Goal: Task Accomplishment & Management: Manage account settings

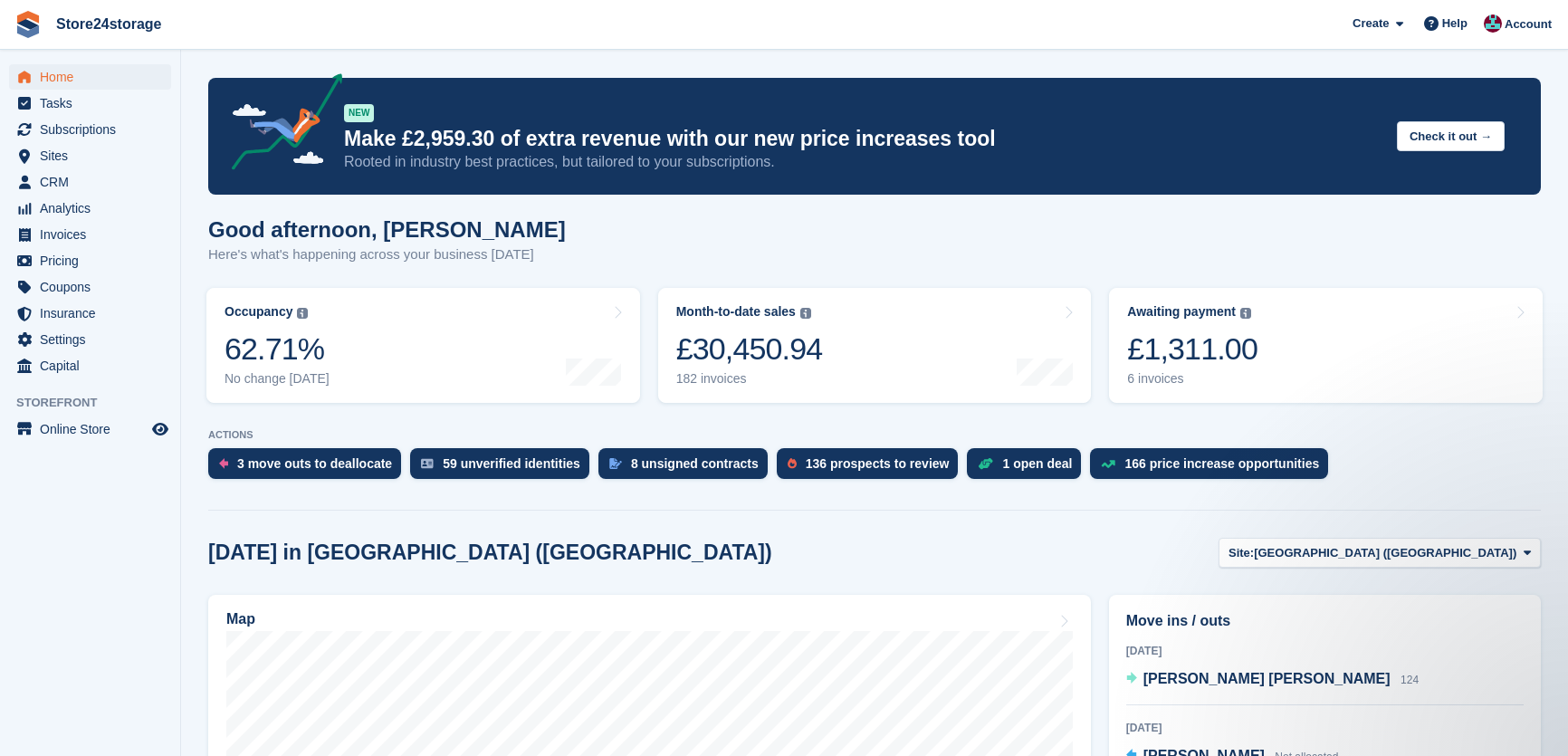
scroll to position [164, 0]
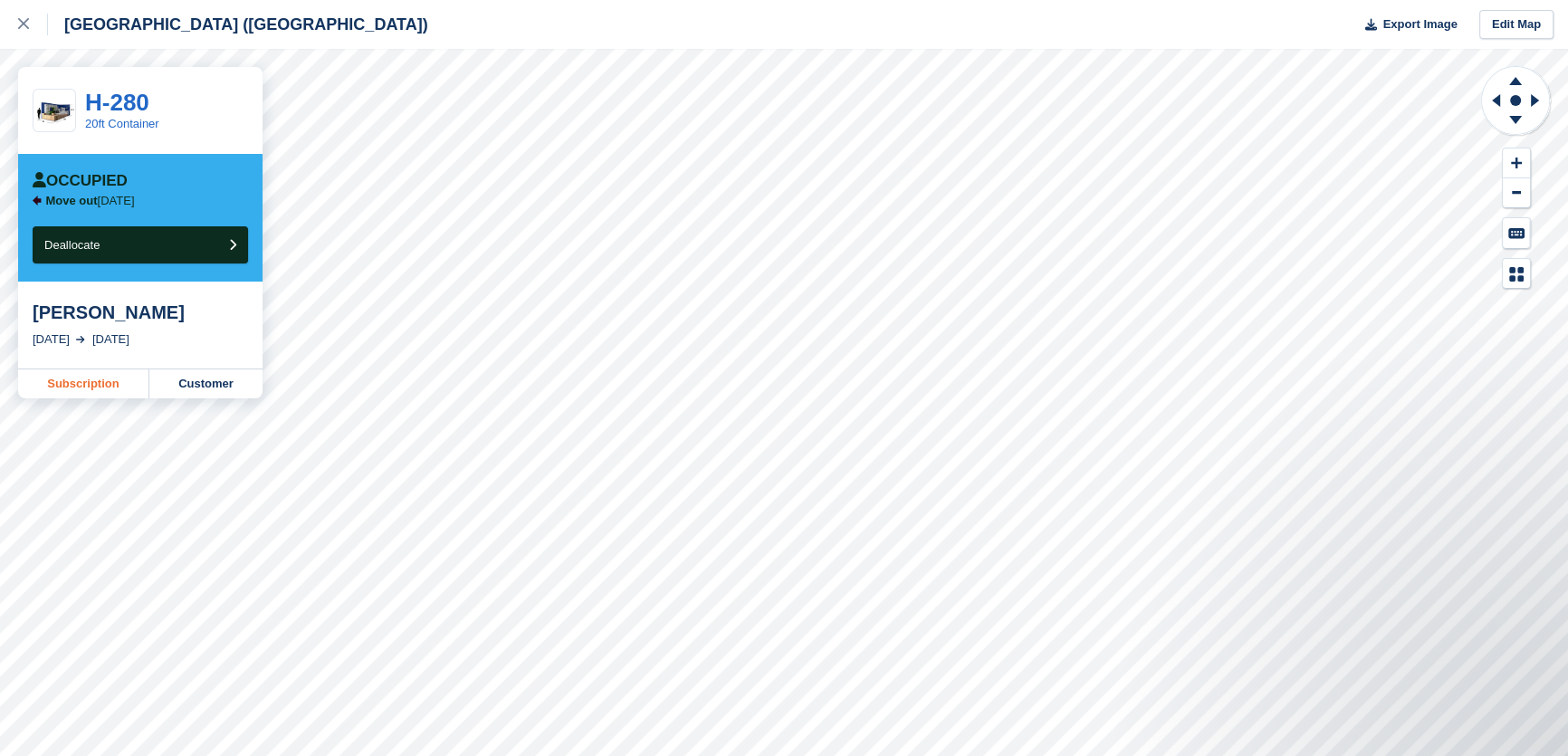
click at [74, 389] on link "Subscription" at bounding box center [84, 384] width 132 height 29
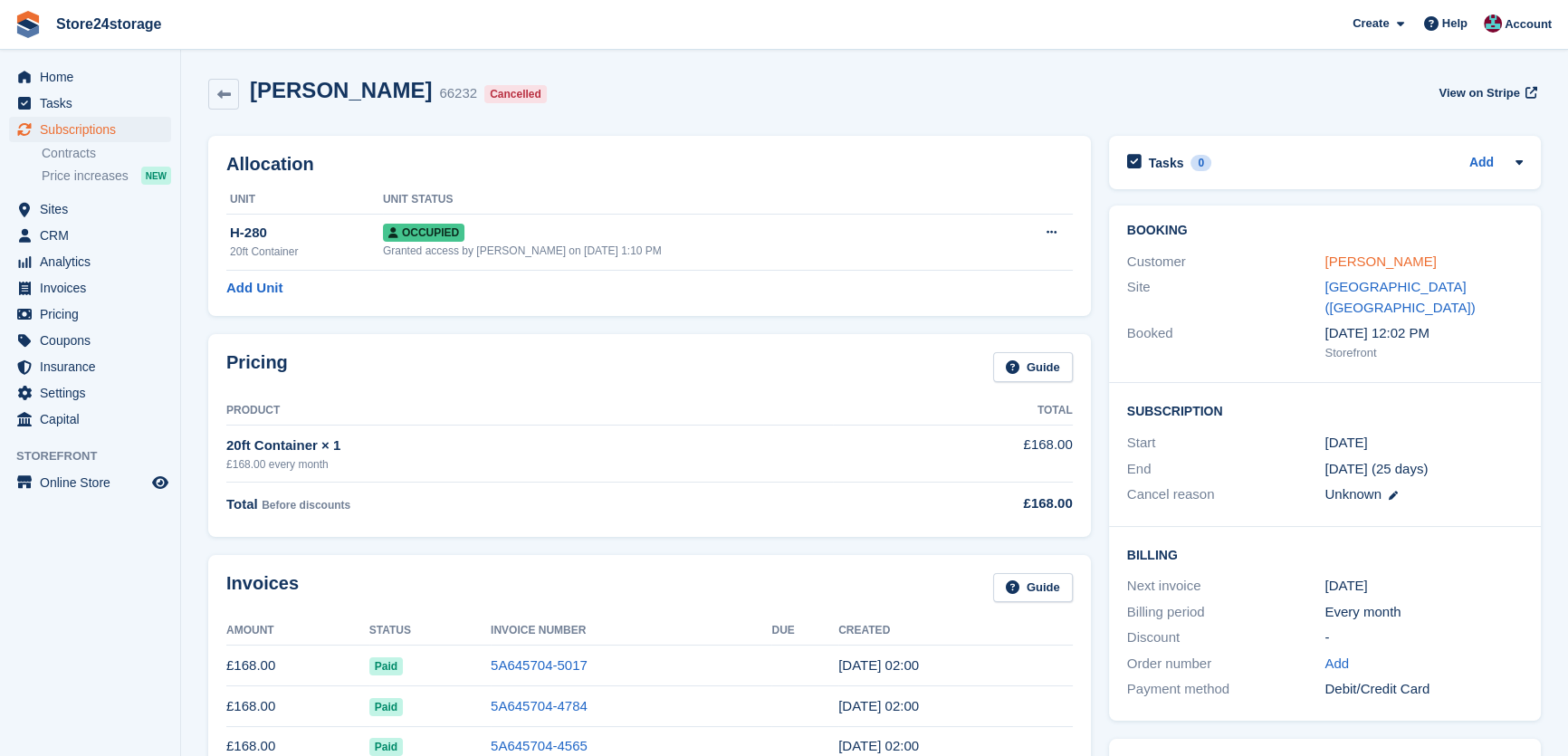
click at [1332, 267] on link "Lance Gale" at bounding box center [1379, 261] width 111 height 16
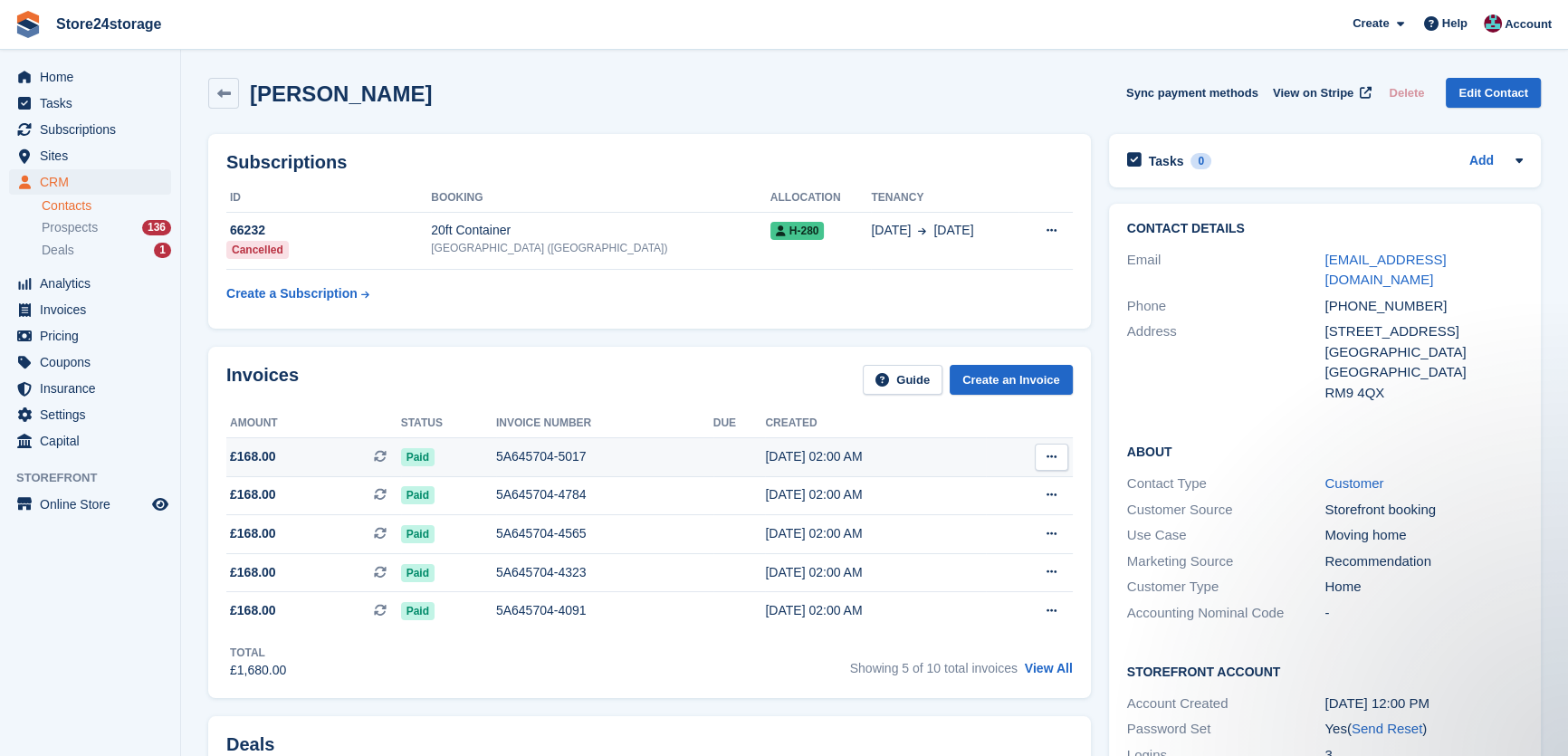
click at [1054, 448] on button at bounding box center [1051, 457] width 33 height 28
click at [985, 515] on p "View on Stripe" at bounding box center [980, 519] width 157 height 29
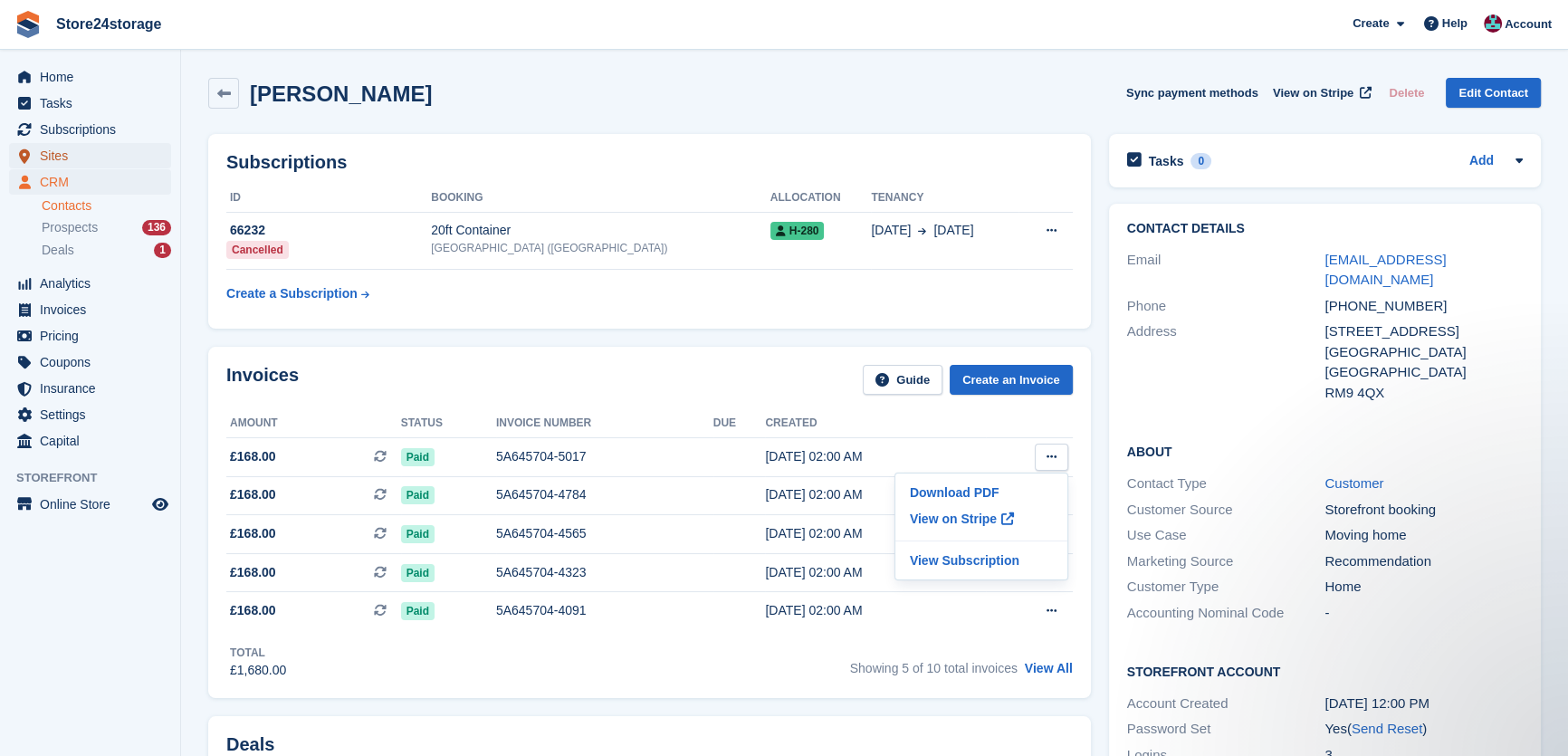
click at [84, 159] on span "Sites" at bounding box center [94, 156] width 109 height 26
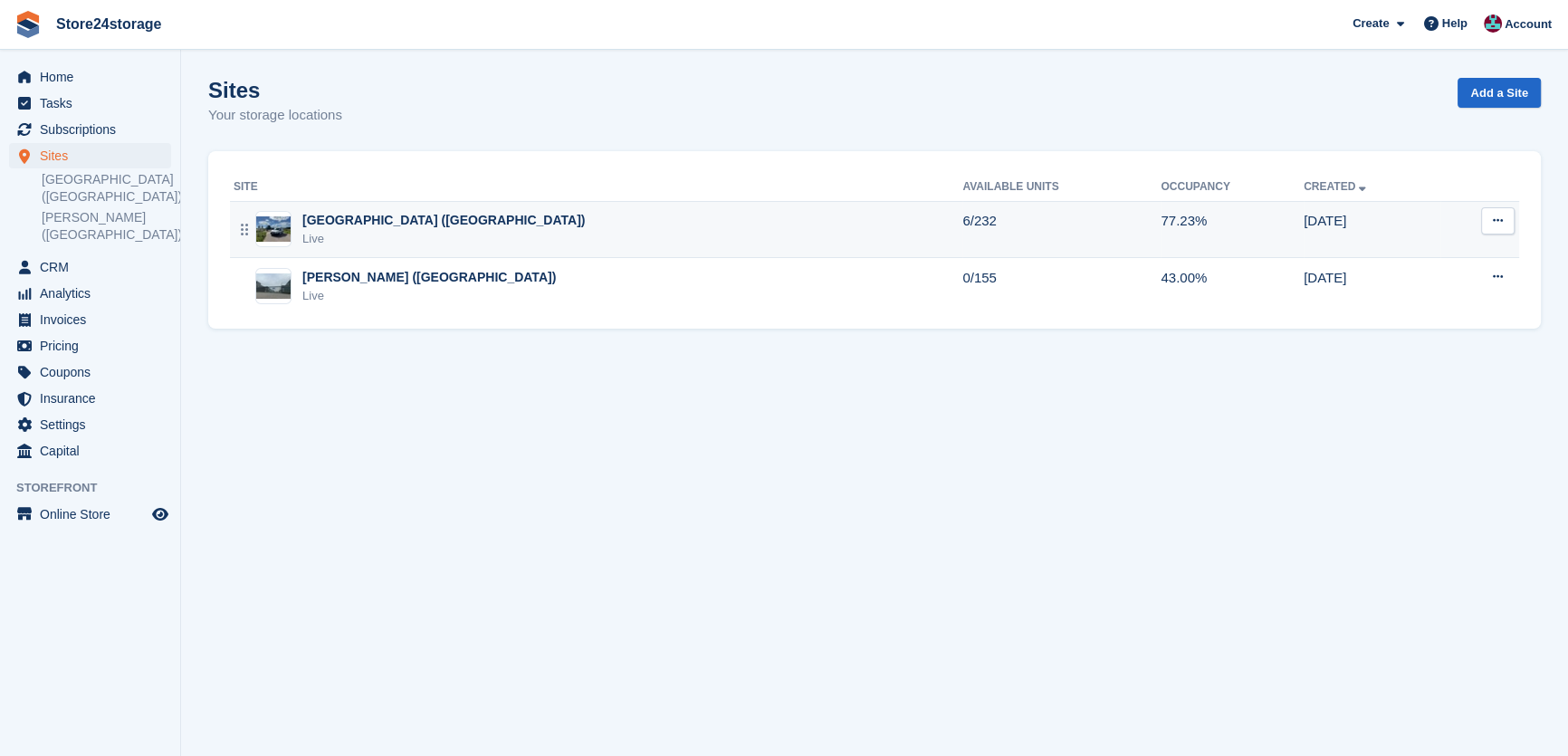
click at [461, 241] on div "Manston Airport (Kent) Live" at bounding box center [598, 229] width 728 height 37
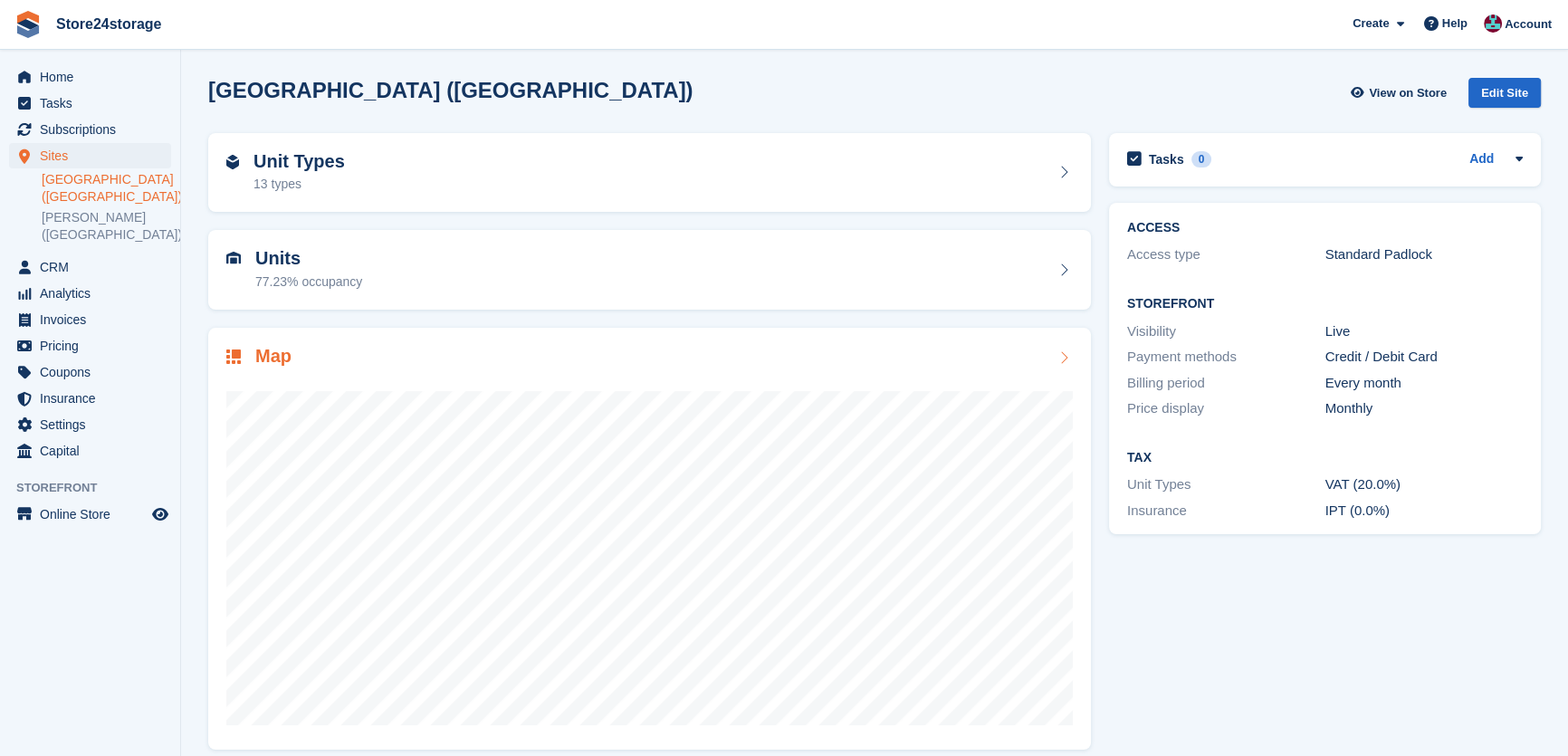
click at [593, 360] on div "Map" at bounding box center [649, 358] width 846 height 25
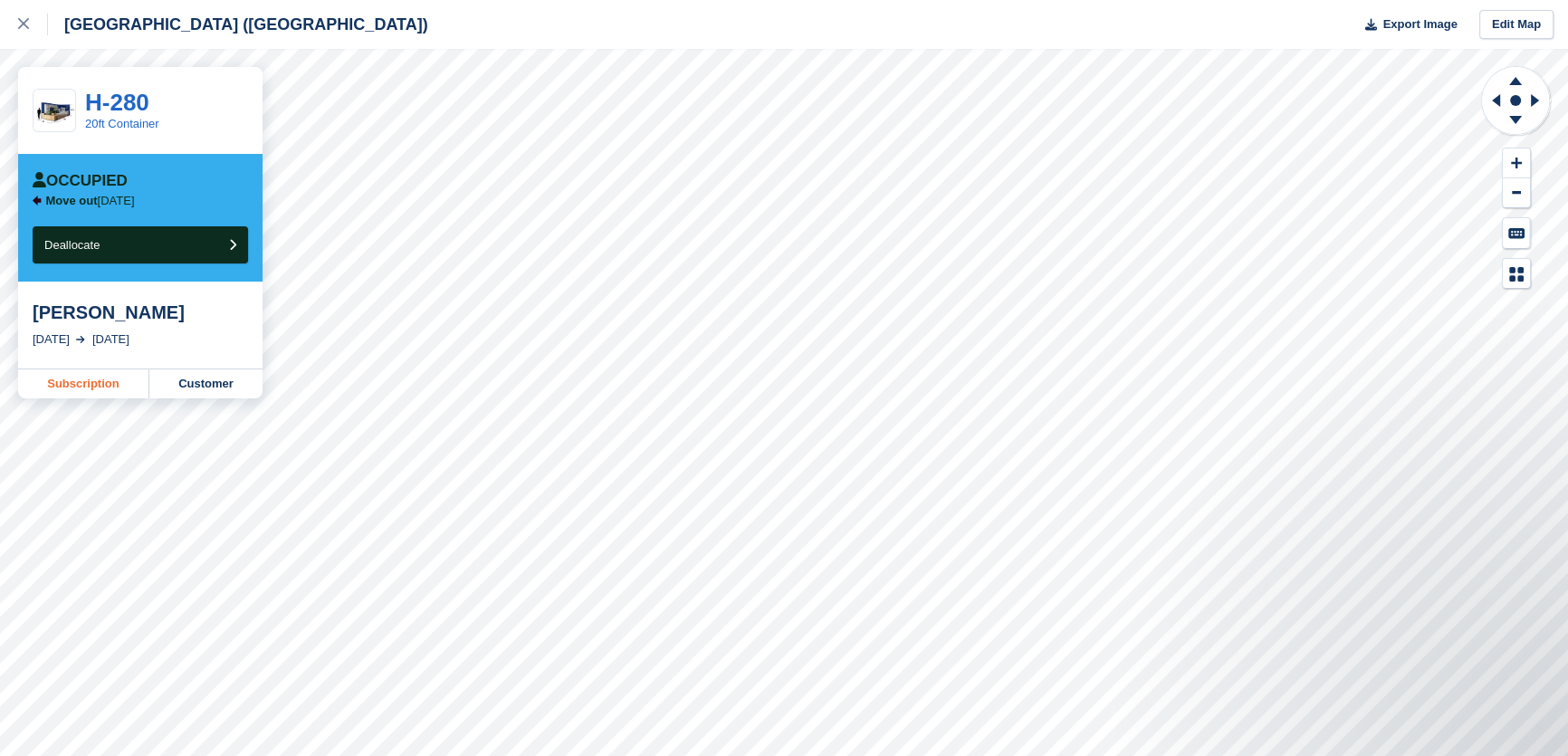
click at [94, 382] on link "Subscription" at bounding box center [84, 384] width 132 height 29
click at [87, 377] on link "Subscription" at bounding box center [84, 384] width 132 height 29
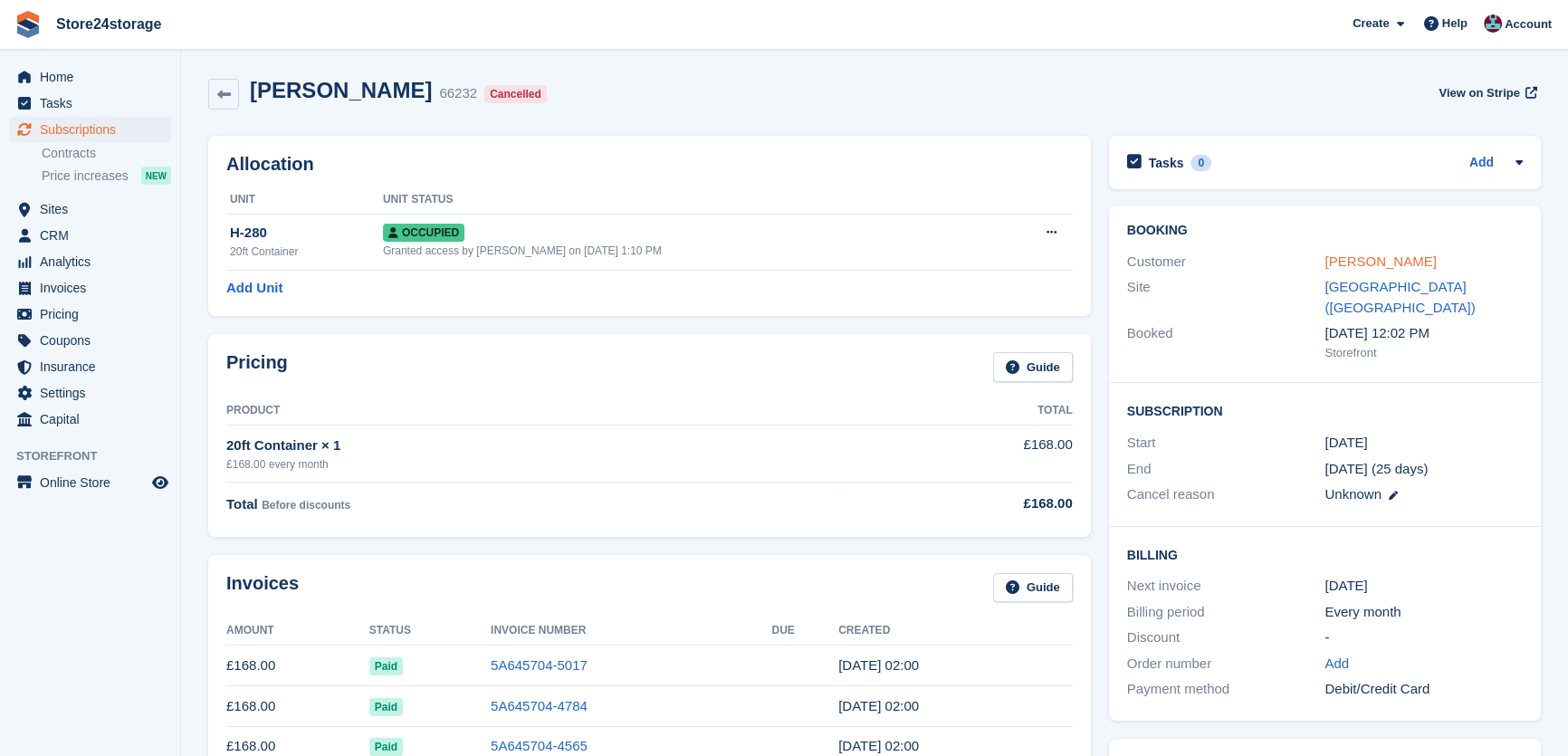
click at [1358, 267] on link "Lance Gale" at bounding box center [1379, 261] width 111 height 16
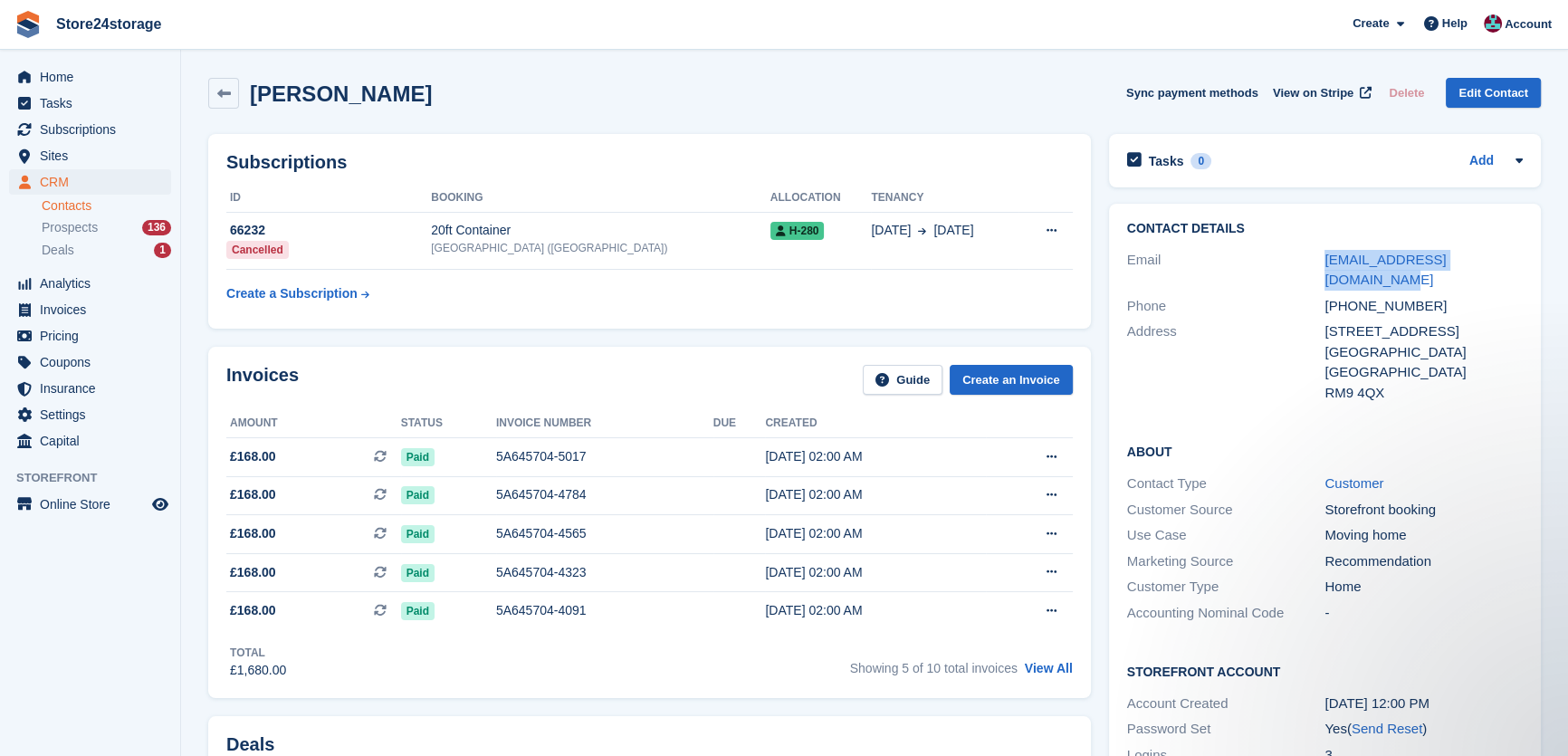
drag, startPoint x: 1506, startPoint y: 258, endPoint x: 1317, endPoint y: 256, distance: 189.0
click at [1317, 256] on div "Email galecarole01@hotmail.co.uk" at bounding box center [1325, 270] width 395 height 46
click at [1459, 362] on div "United Kingdom" at bounding box center [1424, 372] width 199 height 21
click at [90, 136] on span "Subscriptions" at bounding box center [94, 130] width 109 height 26
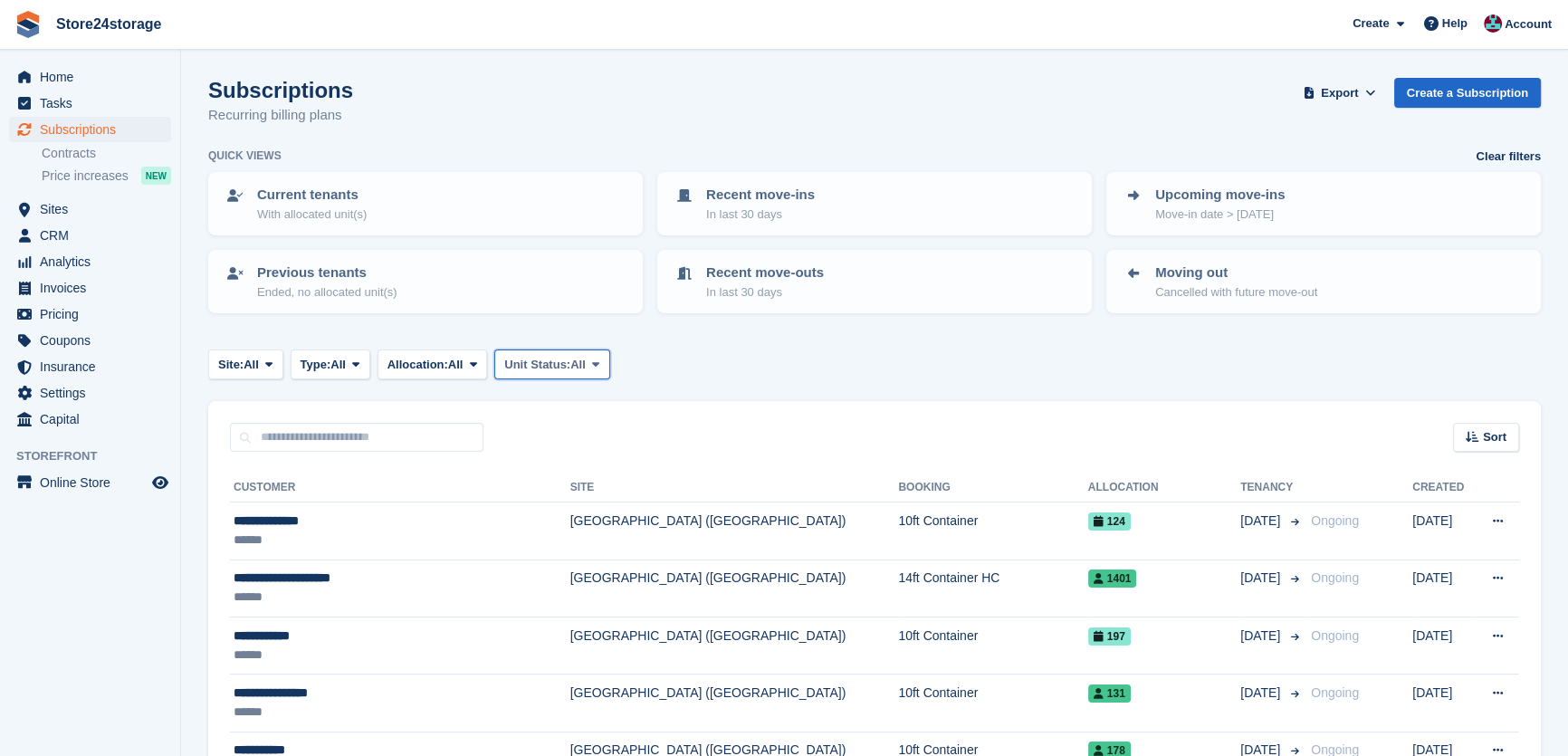
click at [578, 371] on span "All" at bounding box center [578, 365] width 16 height 18
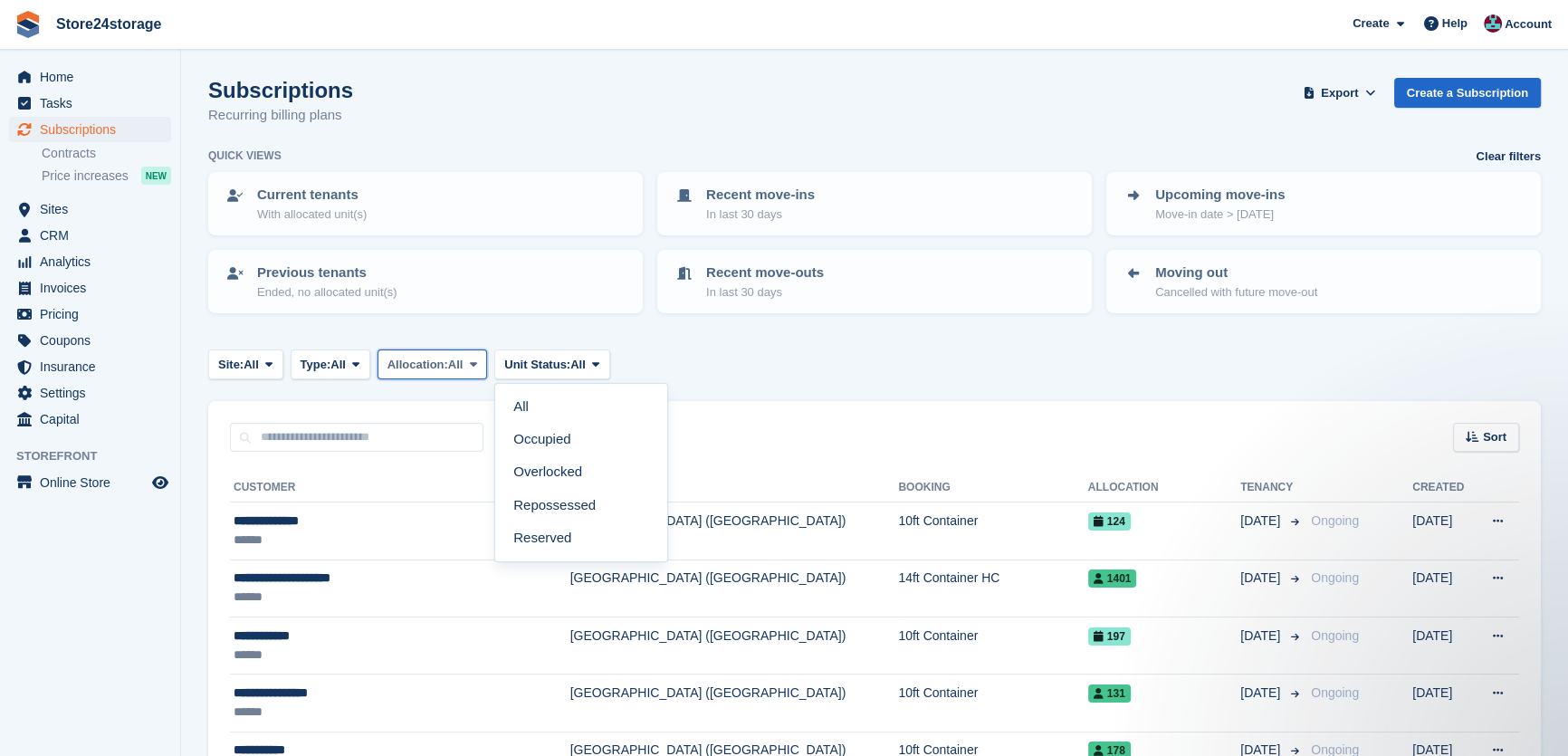
click at [488, 359] on button "Allocation: All" at bounding box center [433, 364] width 110 height 29
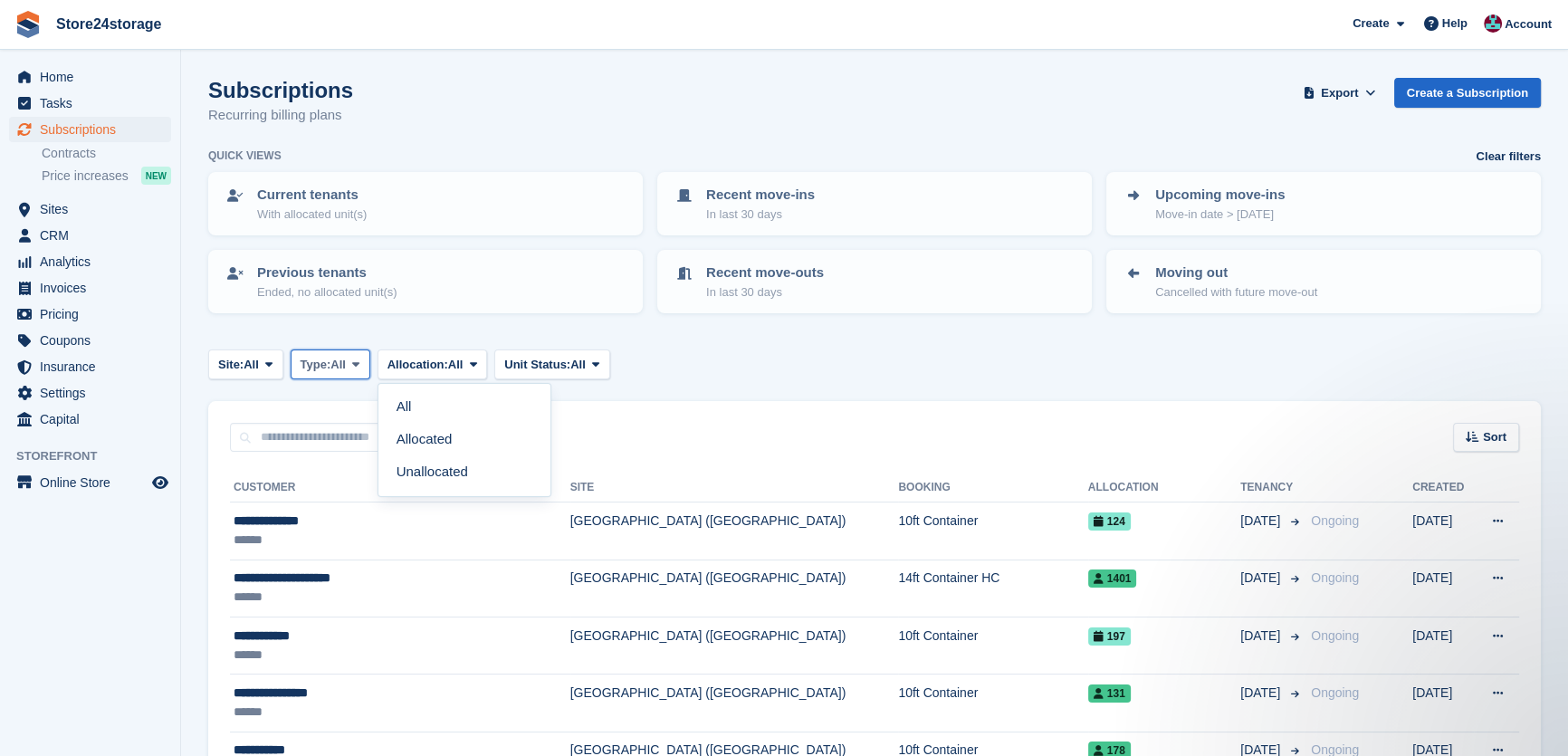
click at [371, 362] on button "Type: All" at bounding box center [330, 364] width 80 height 29
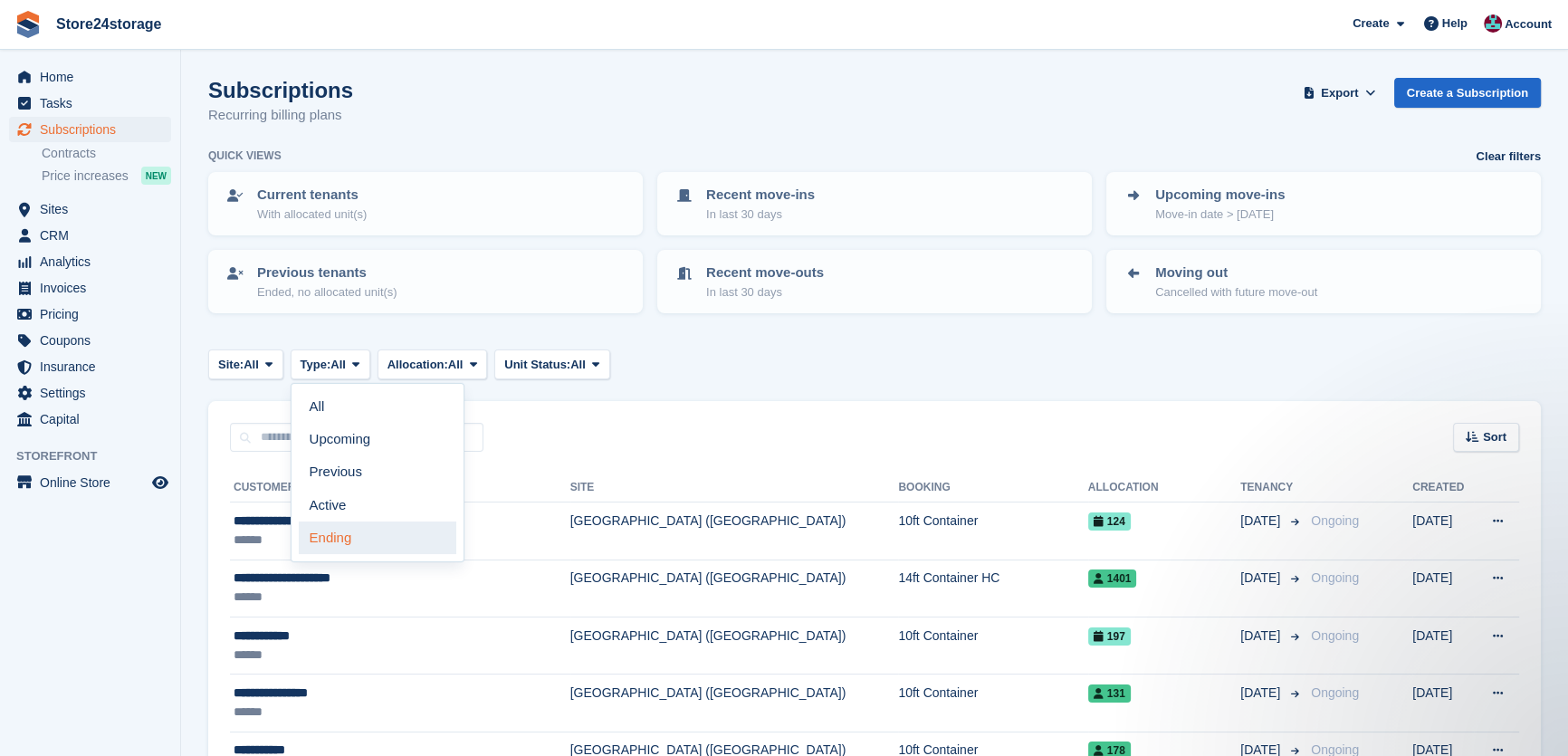
click at [365, 527] on link "Ending" at bounding box center [377, 537] width 157 height 32
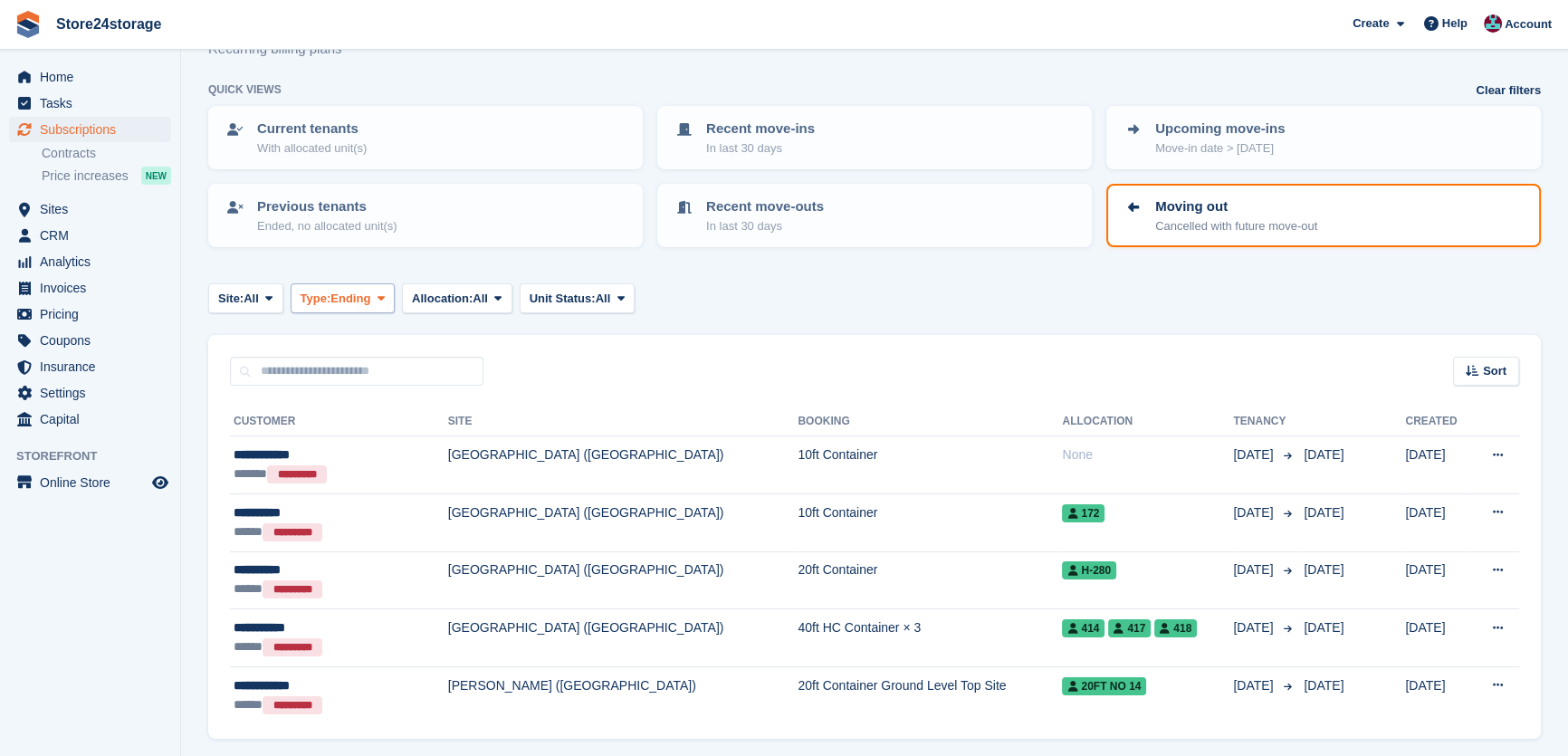
scroll to position [14, 0]
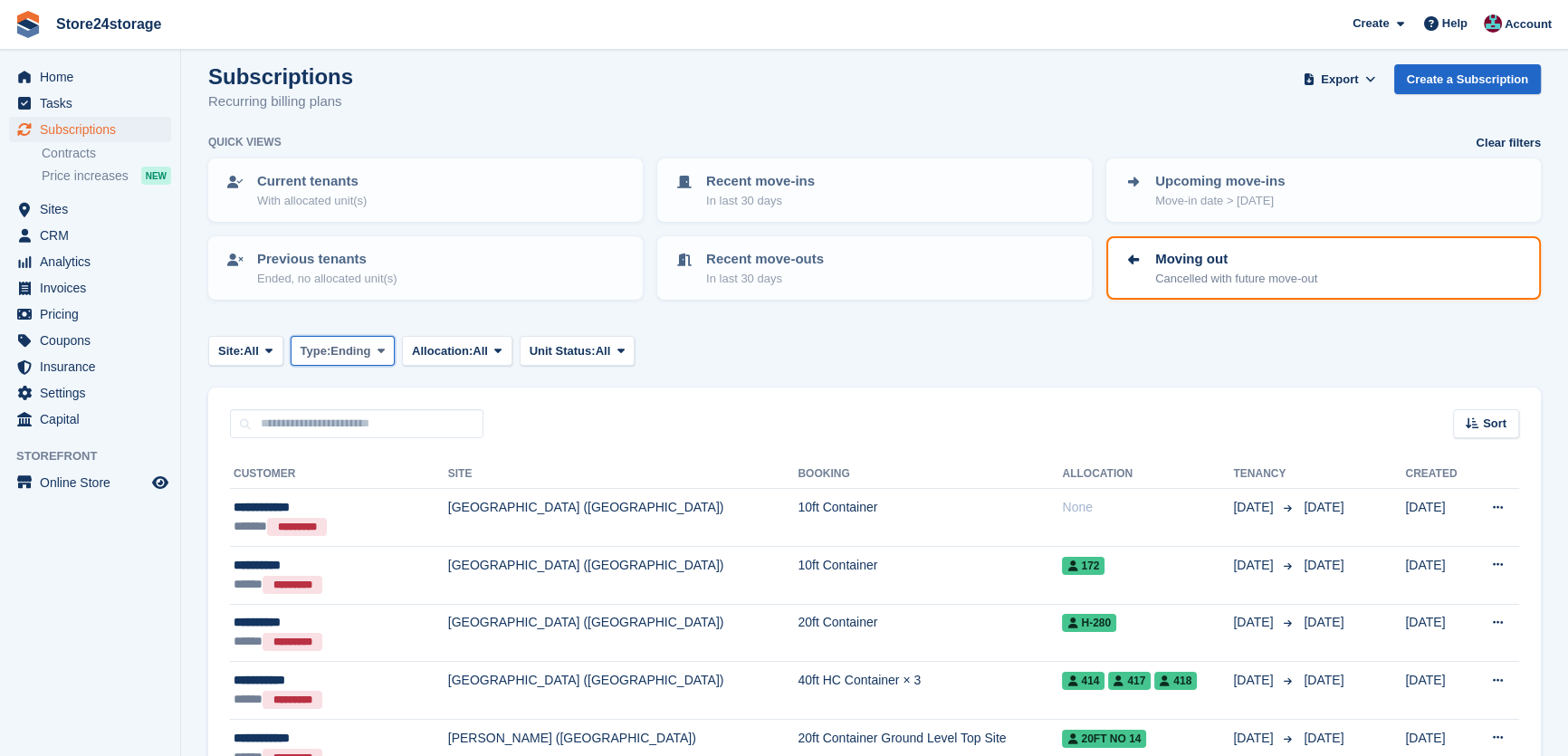
click at [371, 342] on span "Ending" at bounding box center [349, 351] width 40 height 18
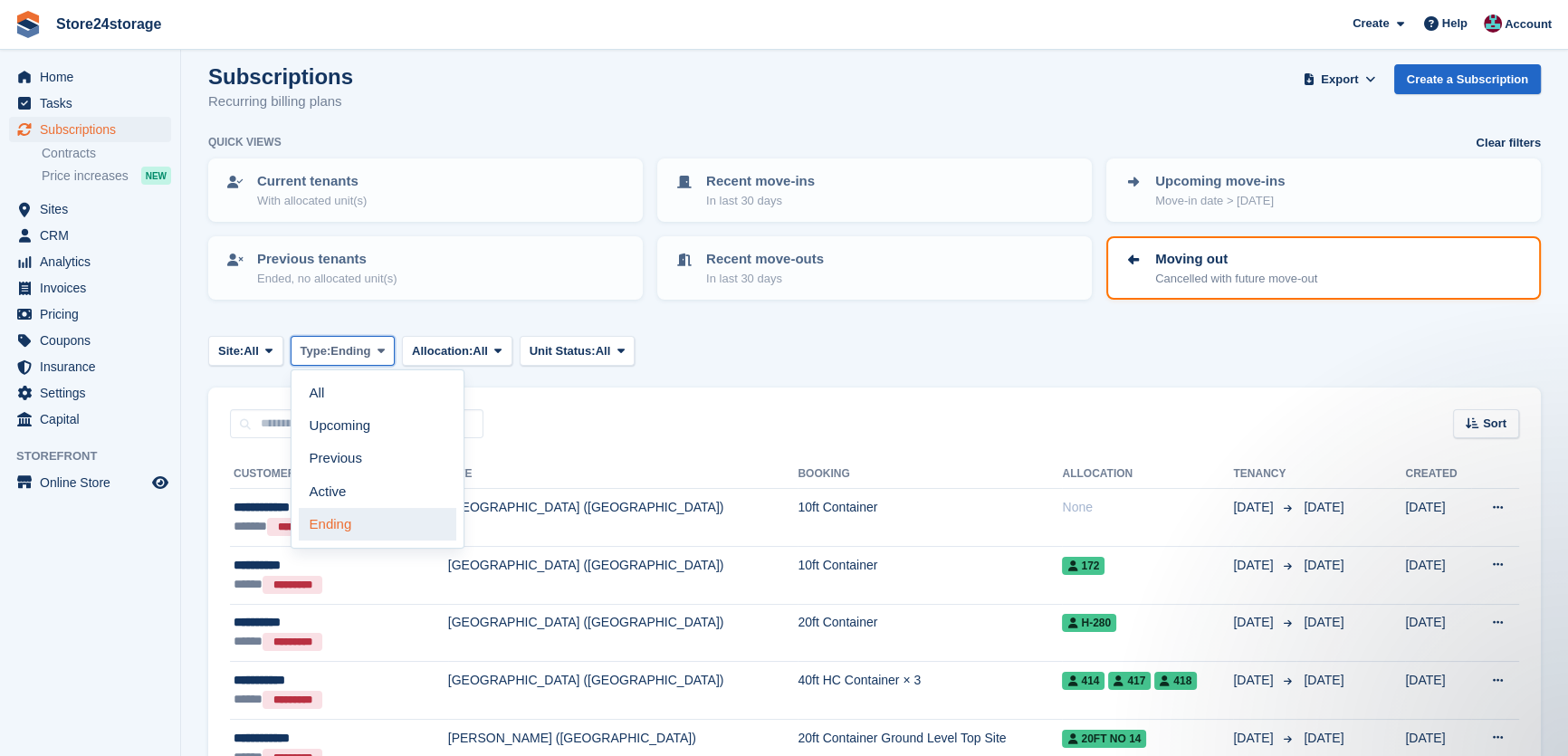
scroll to position [0, 0]
click at [354, 461] on link "Previous" at bounding box center [377, 458] width 157 height 32
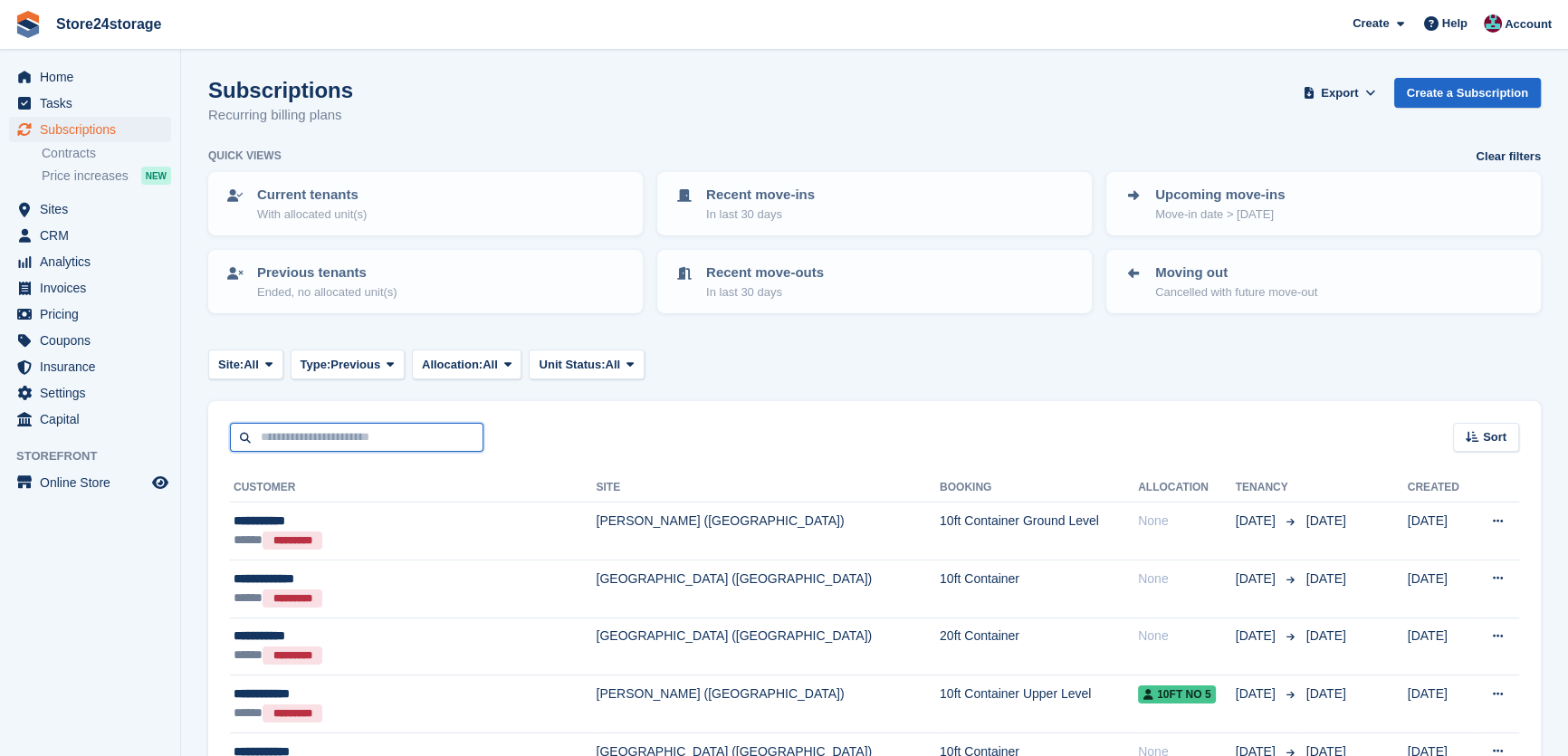
click at [388, 447] on input "text" at bounding box center [357, 438] width 254 height 29
type input "***"
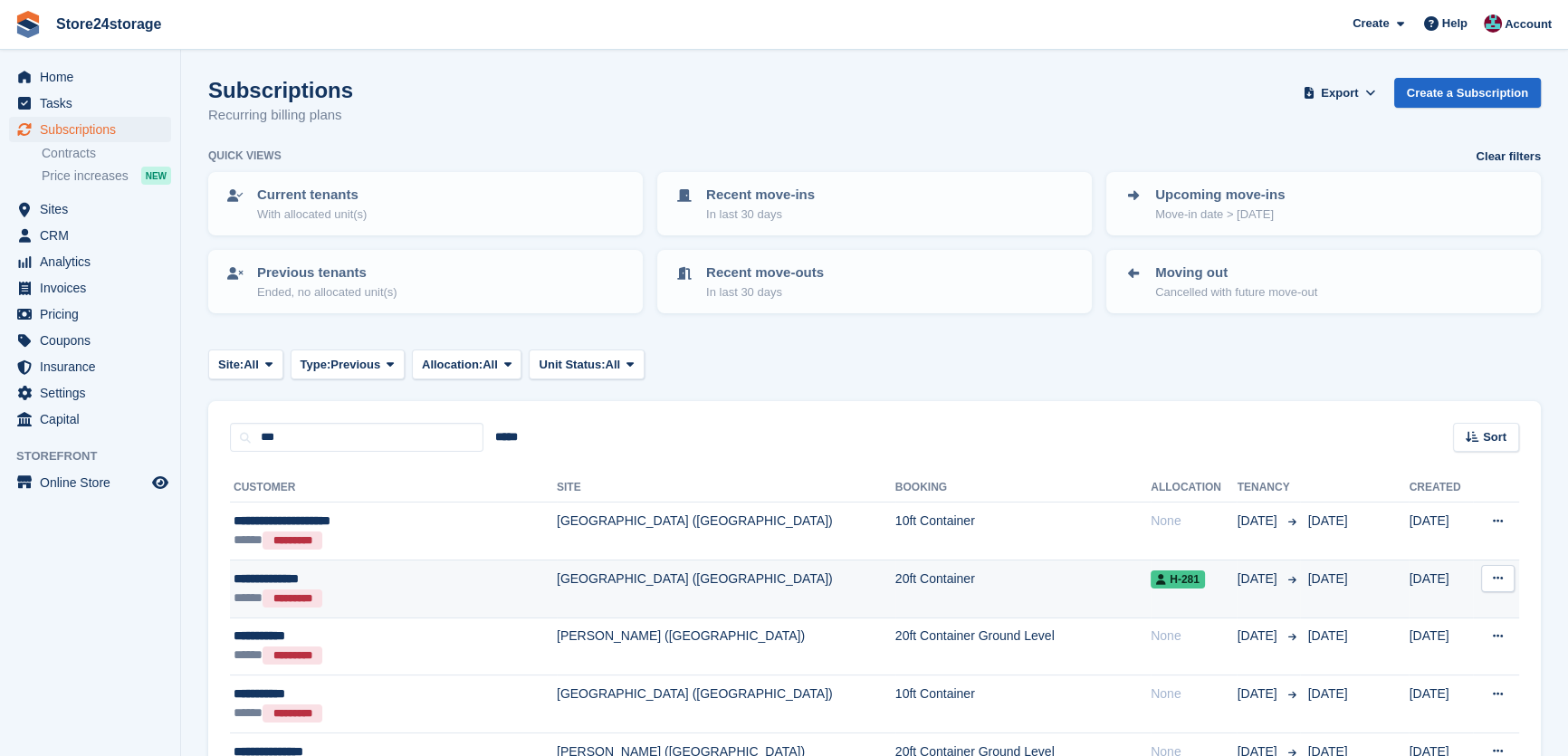
click at [330, 589] on div "***** *********" at bounding box center [364, 598] width 262 height 19
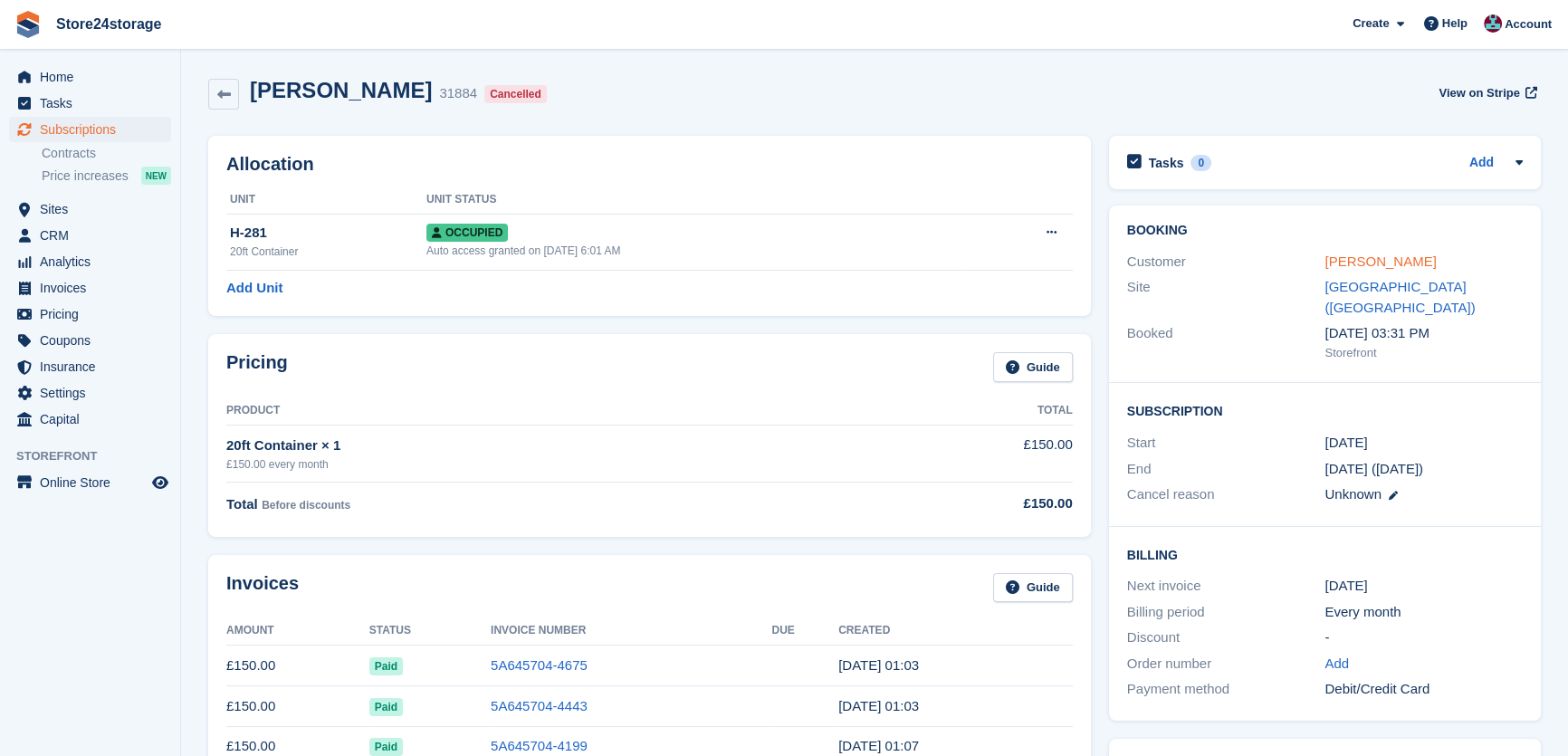
click at [1353, 266] on link "[PERSON_NAME]" at bounding box center [1379, 261] width 111 height 16
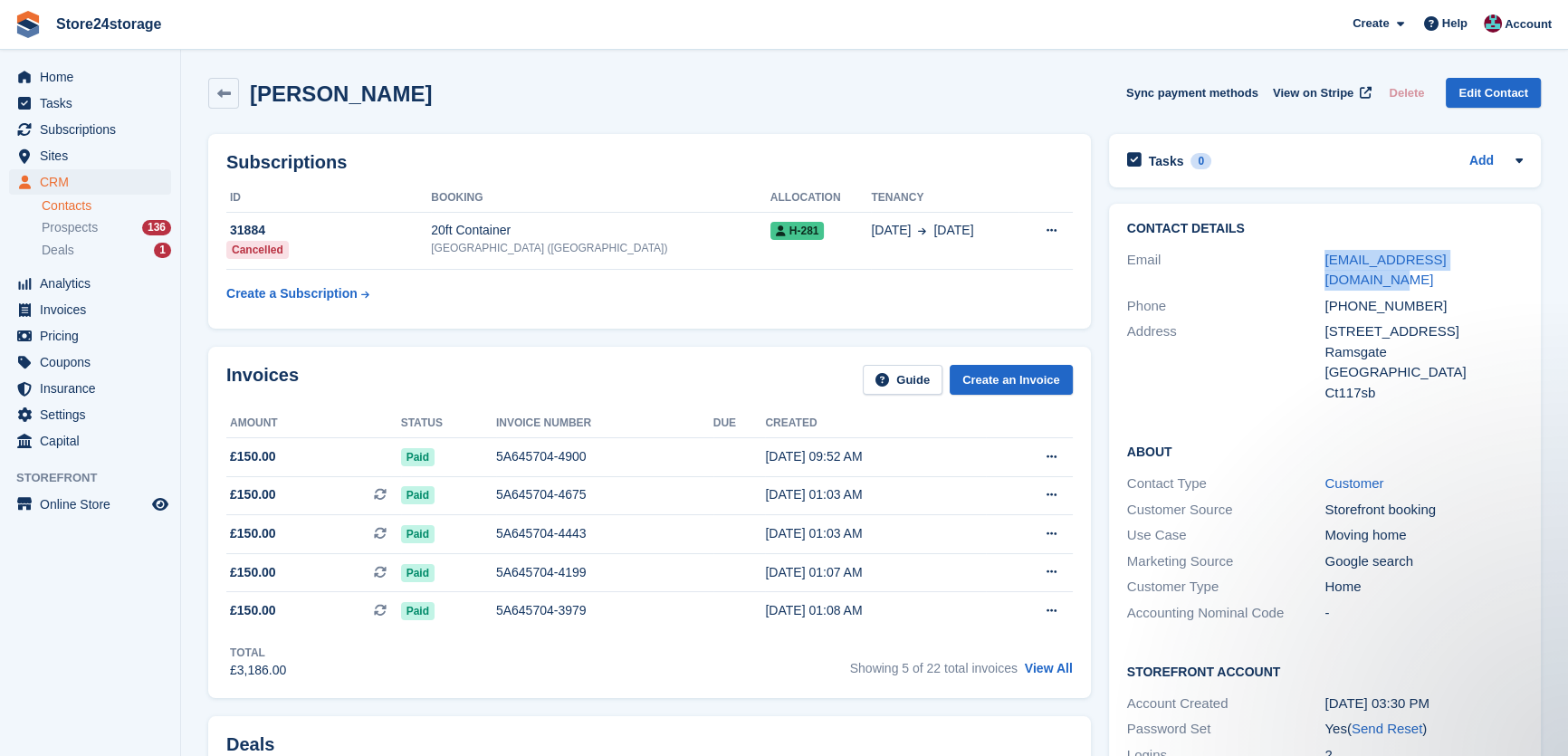
drag, startPoint x: 1434, startPoint y: 264, endPoint x: 1312, endPoint y: 265, distance: 122.0
click at [1312, 265] on div "Email iannorthfield55@gmail.com" at bounding box center [1325, 270] width 395 height 46
click at [1062, 452] on button at bounding box center [1051, 457] width 33 height 28
click at [974, 513] on p "View on Stripe" at bounding box center [980, 519] width 157 height 29
click at [567, 456] on div "5A645704-4900" at bounding box center [604, 456] width 217 height 19
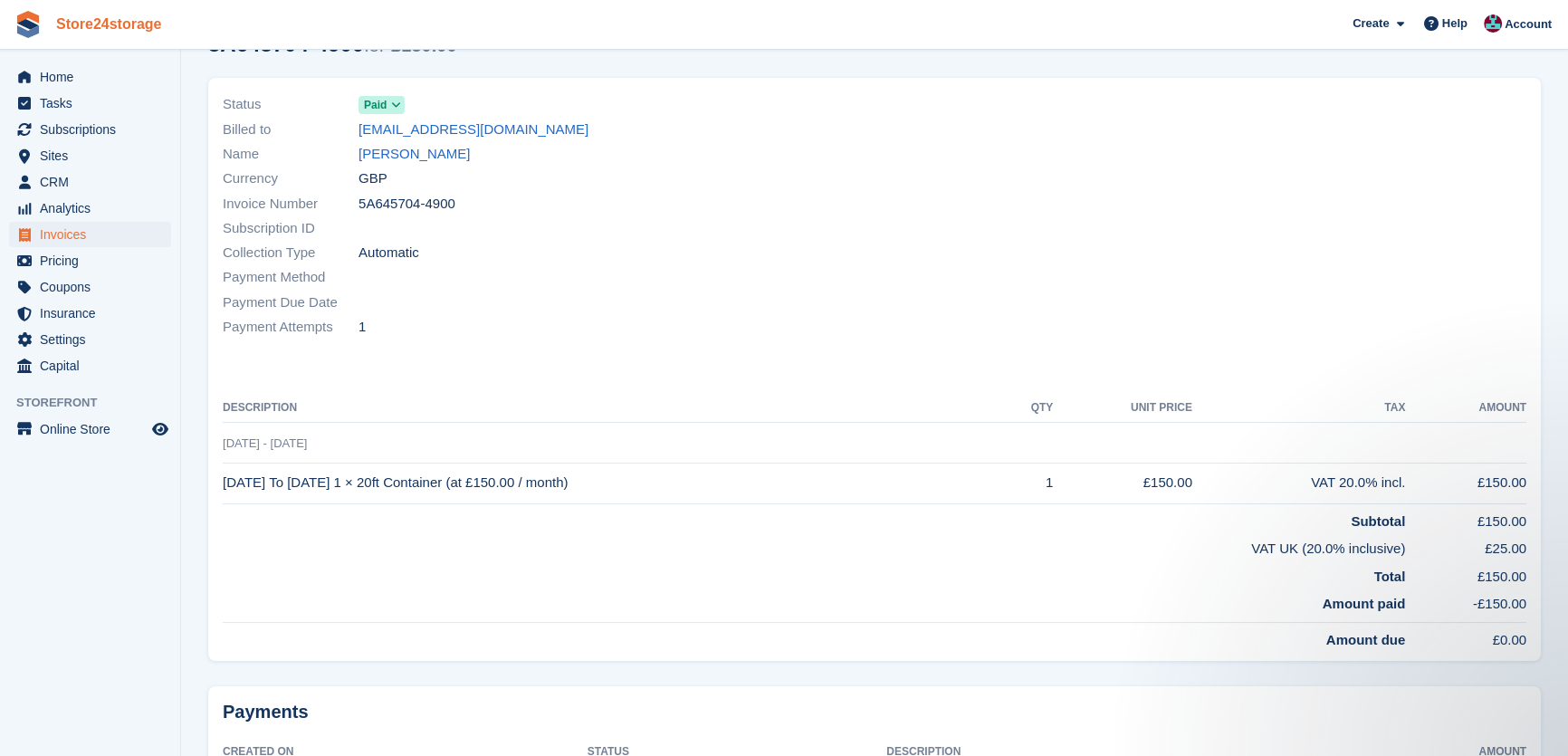
scroll to position [54, 0]
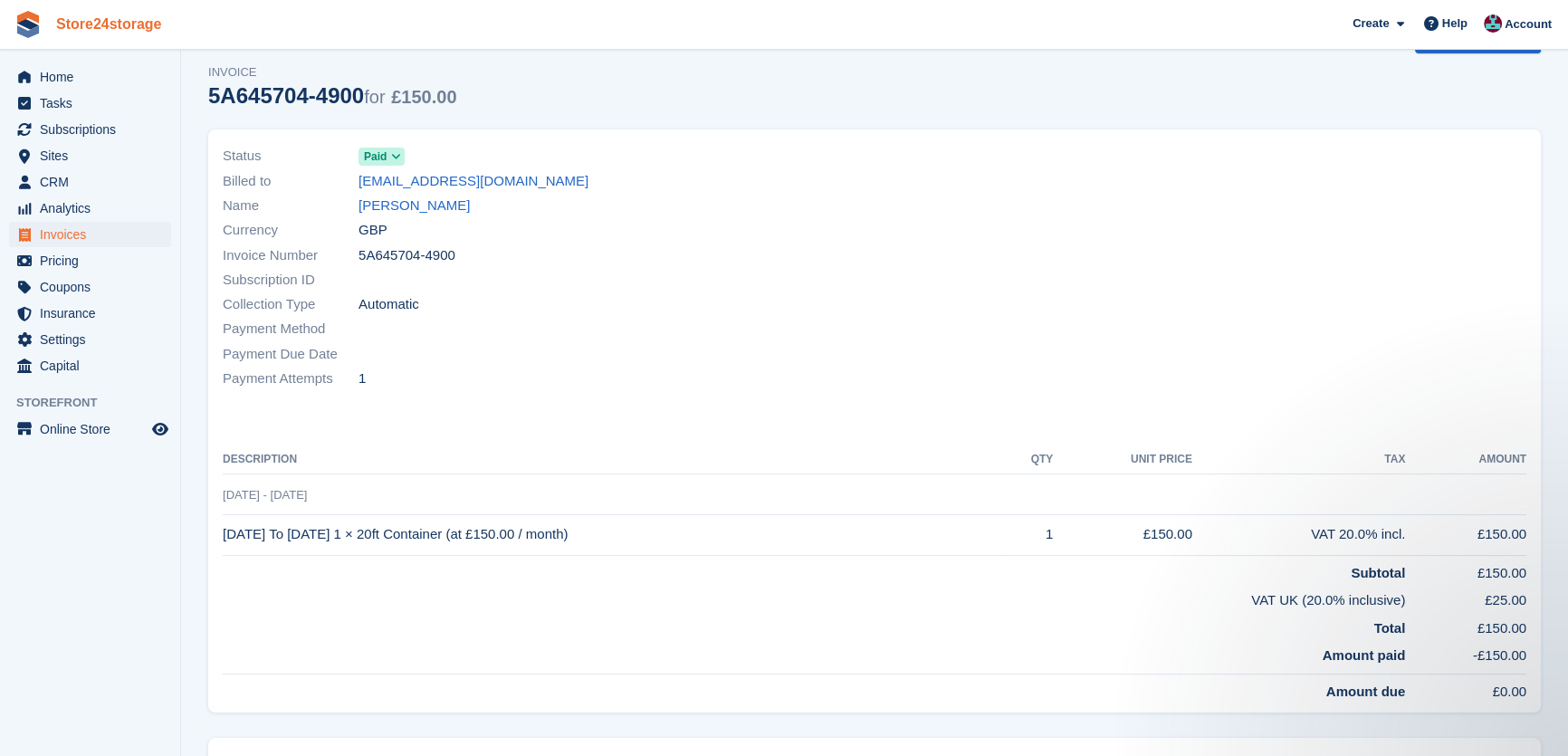
click at [65, 11] on link "Store24storage" at bounding box center [109, 24] width 120 height 29
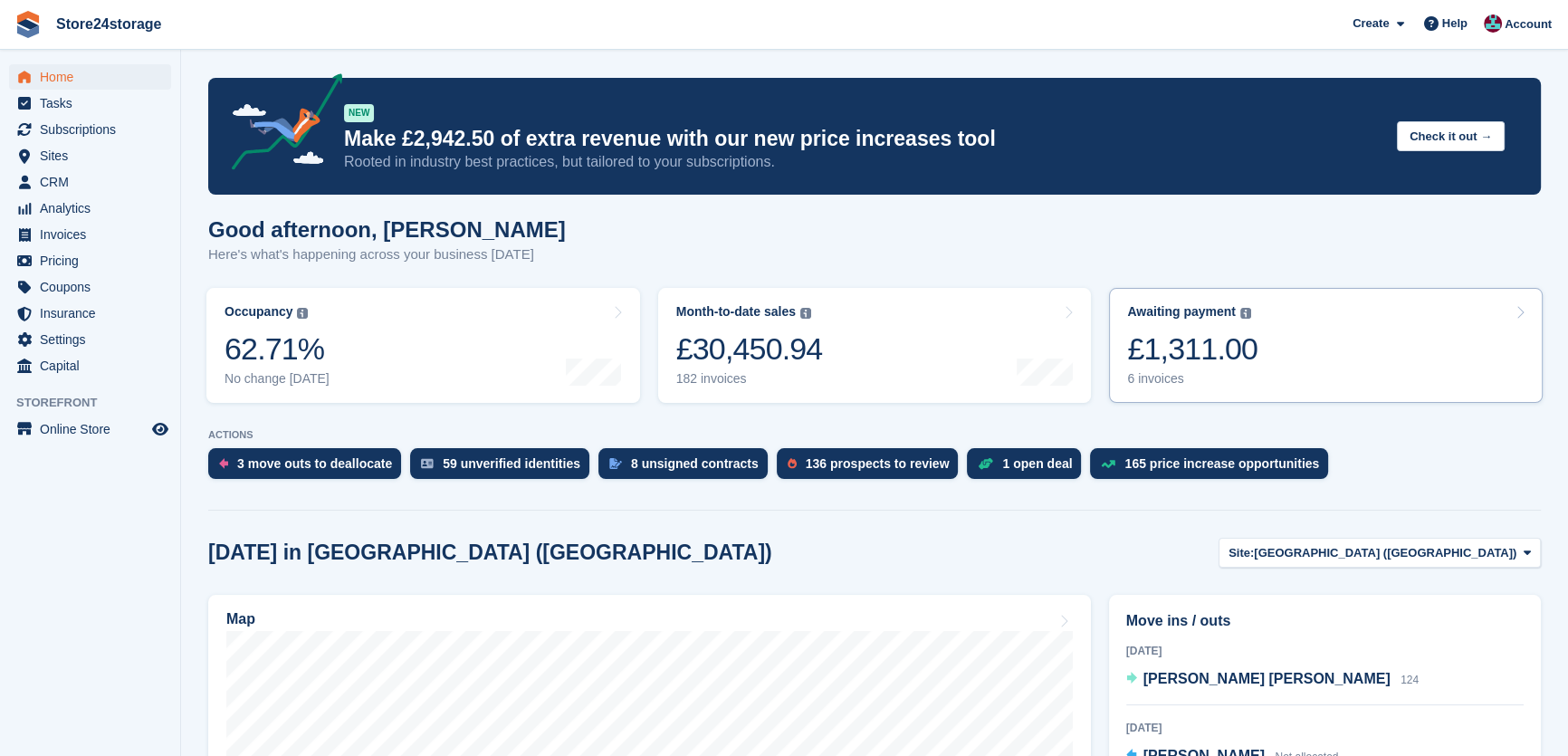
click at [1344, 317] on link "Awaiting payment The total outstanding balance on all open invoices. £1,311.00 …" at bounding box center [1326, 345] width 434 height 115
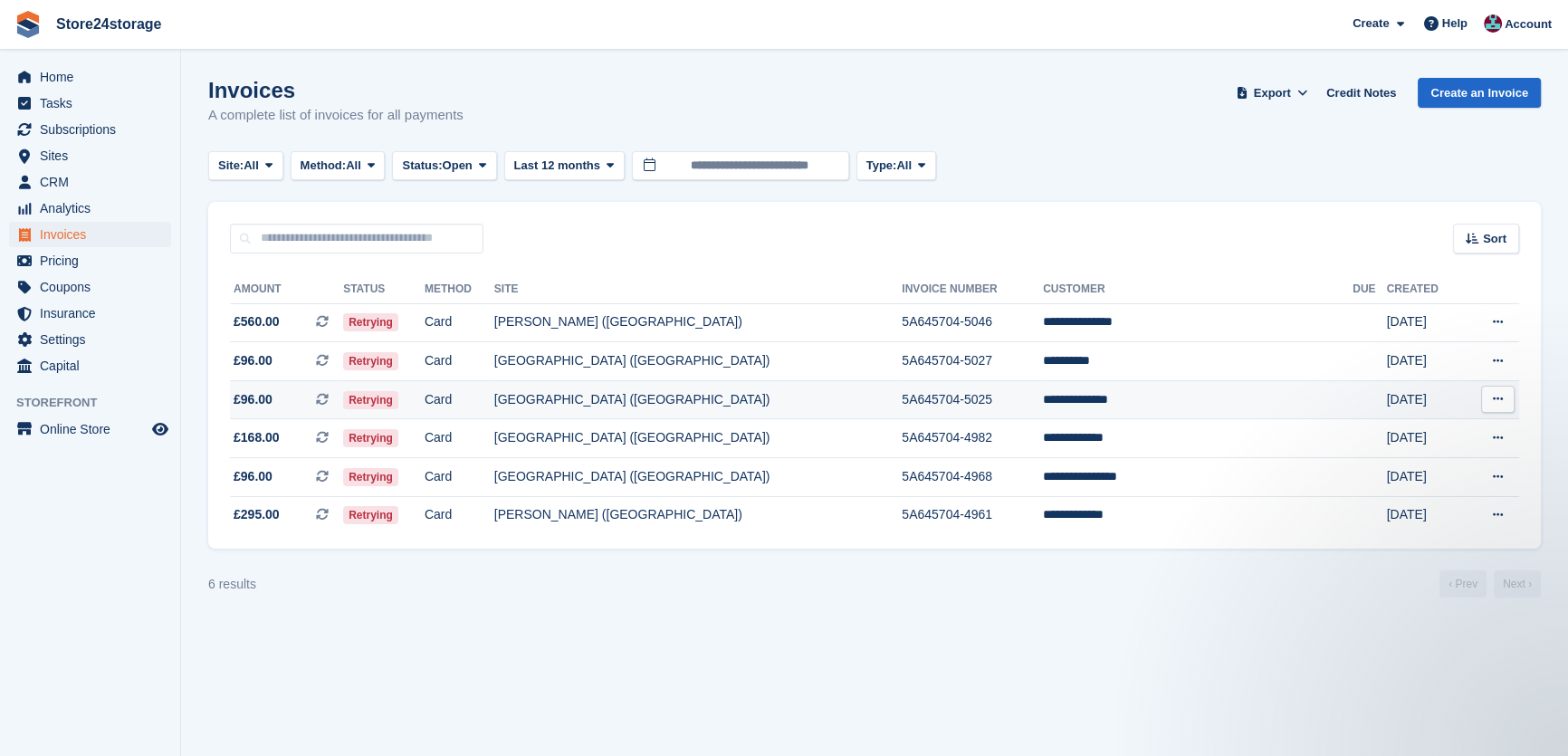
click at [1139, 401] on td "**********" at bounding box center [1197, 399] width 310 height 39
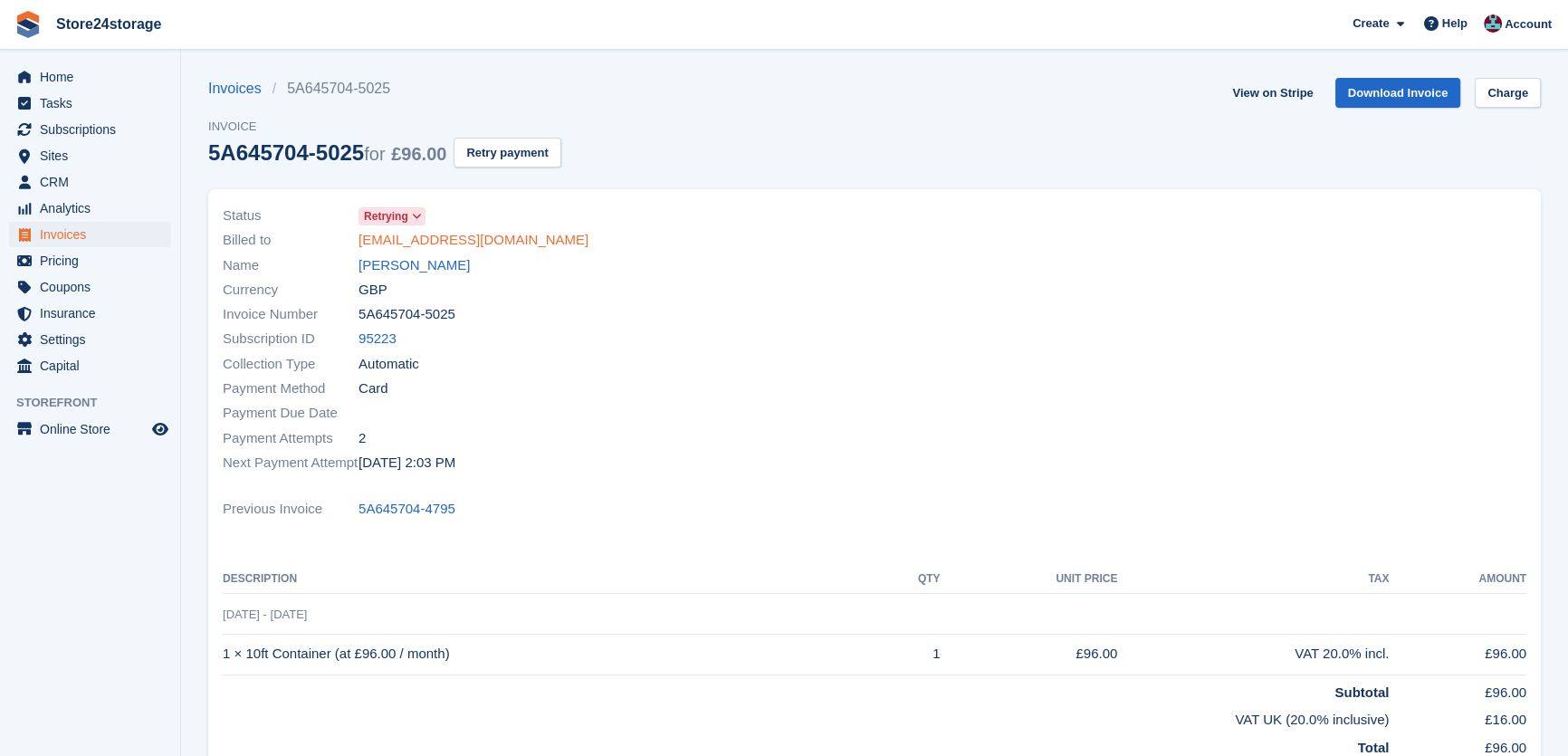
click at [421, 245] on link "[EMAIL_ADDRESS][DOMAIN_NAME]" at bounding box center [474, 240] width 230 height 21
click at [407, 269] on link "[PERSON_NAME]" at bounding box center [414, 266] width 111 height 21
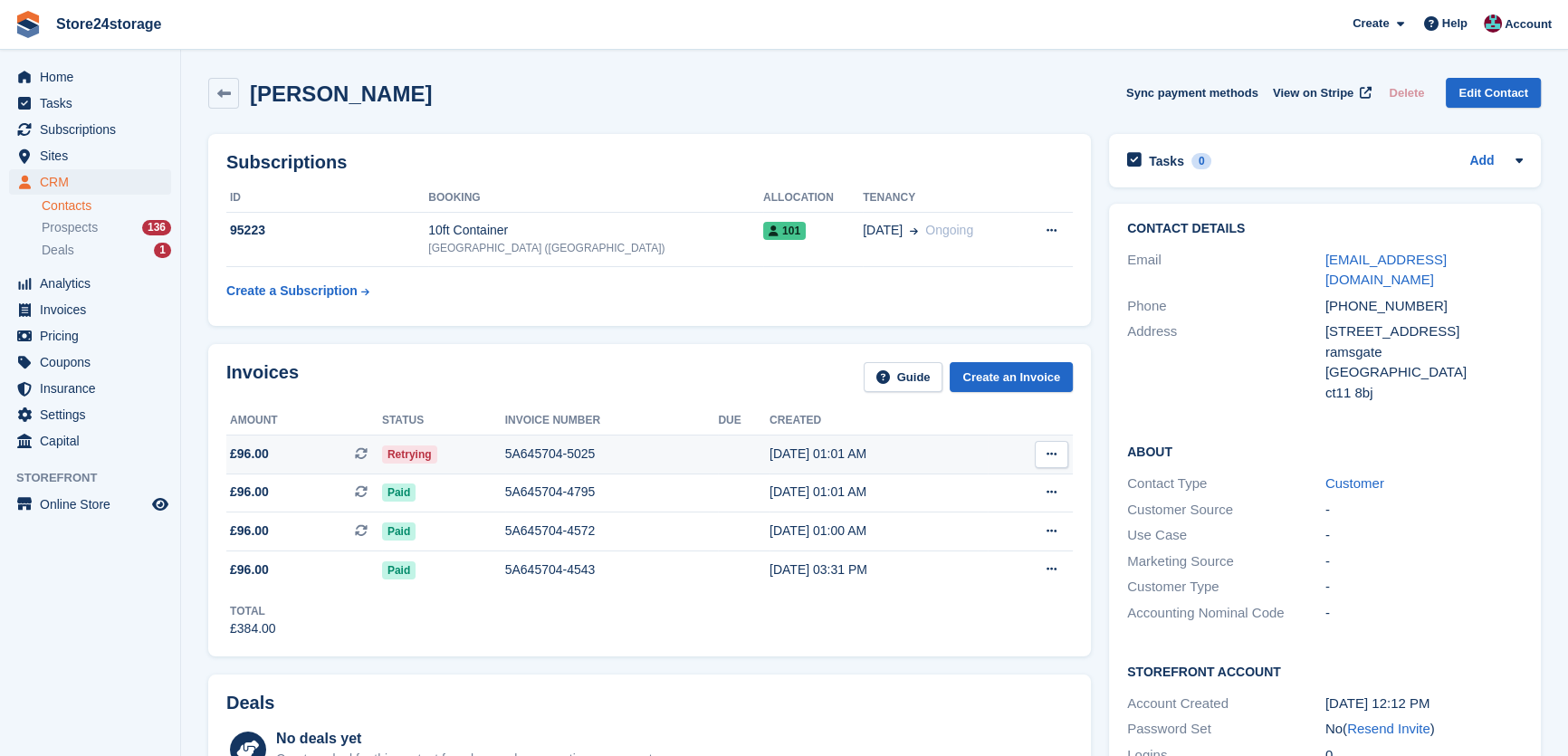
click at [1048, 456] on icon at bounding box center [1051, 453] width 10 height 12
click at [978, 517] on p "View on Stripe" at bounding box center [980, 516] width 157 height 29
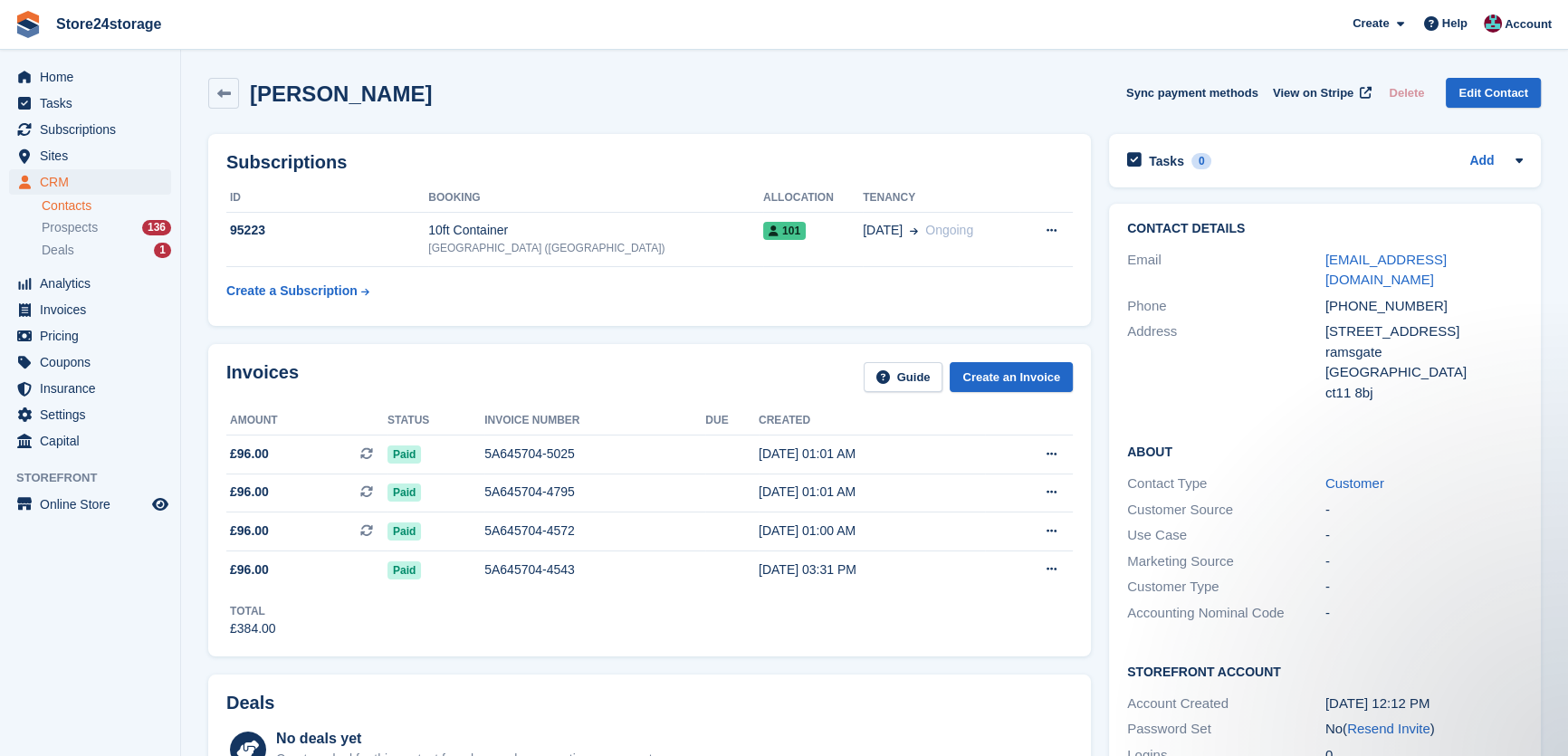
click at [63, 45] on span "Store24storage Create Subscription Invoice Contact Deal Discount Page Help Chat…" at bounding box center [784, 24] width 1568 height 49
click at [77, 27] on link "Store24storage" at bounding box center [109, 24] width 120 height 29
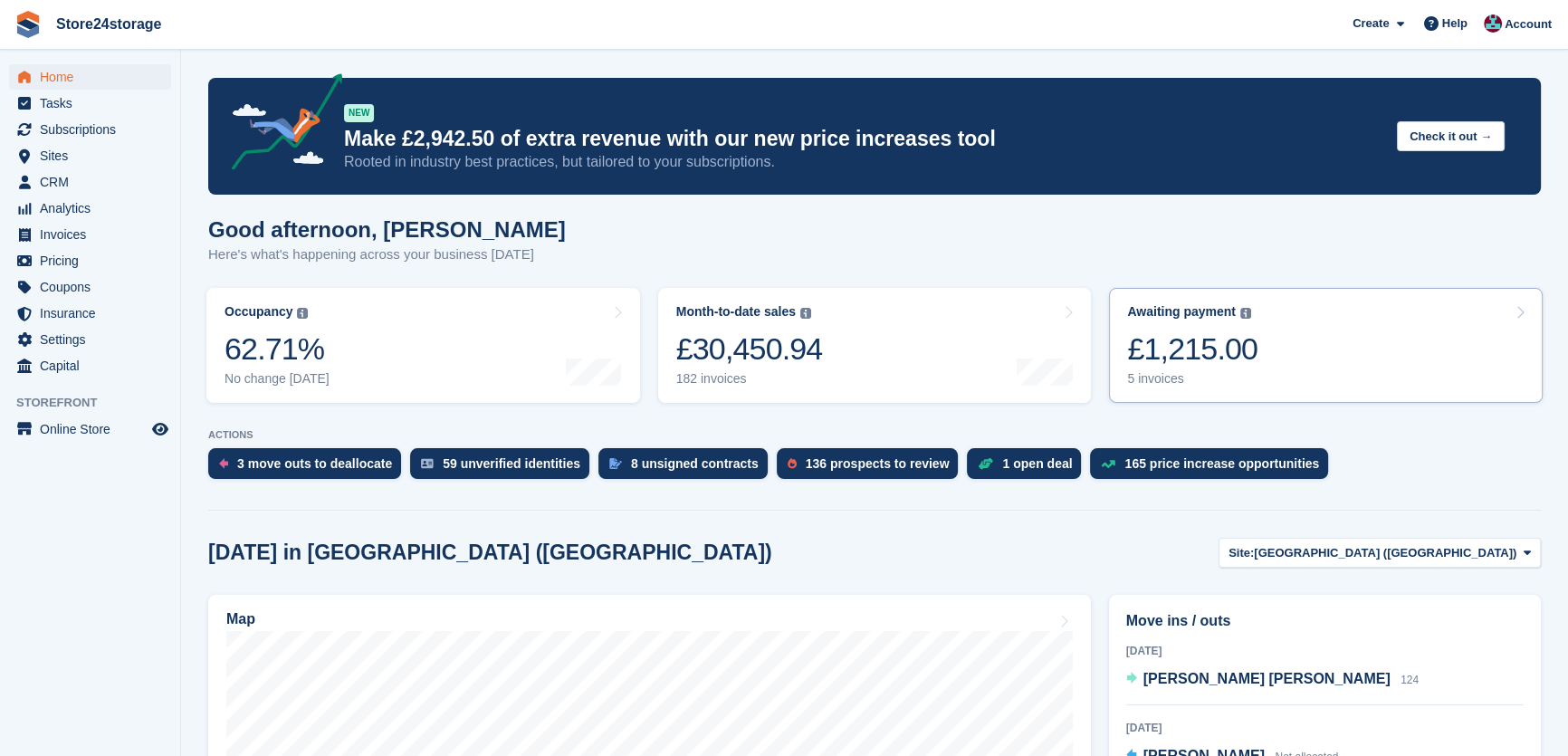
click at [1281, 372] on link "Awaiting payment The total outstanding balance on all open invoices. £1,215.00 …" at bounding box center [1326, 345] width 434 height 115
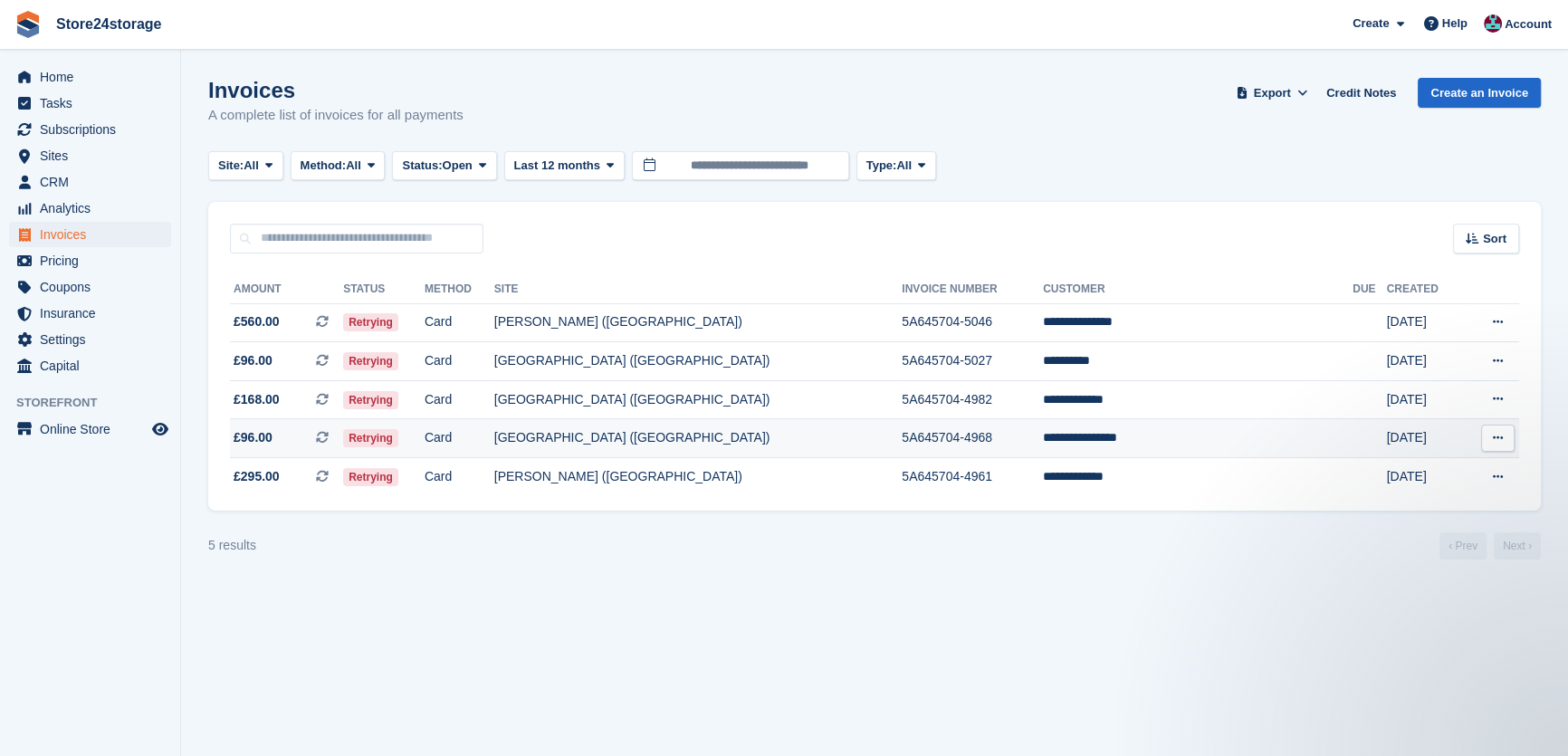
click at [1160, 444] on td "**********" at bounding box center [1197, 439] width 310 height 39
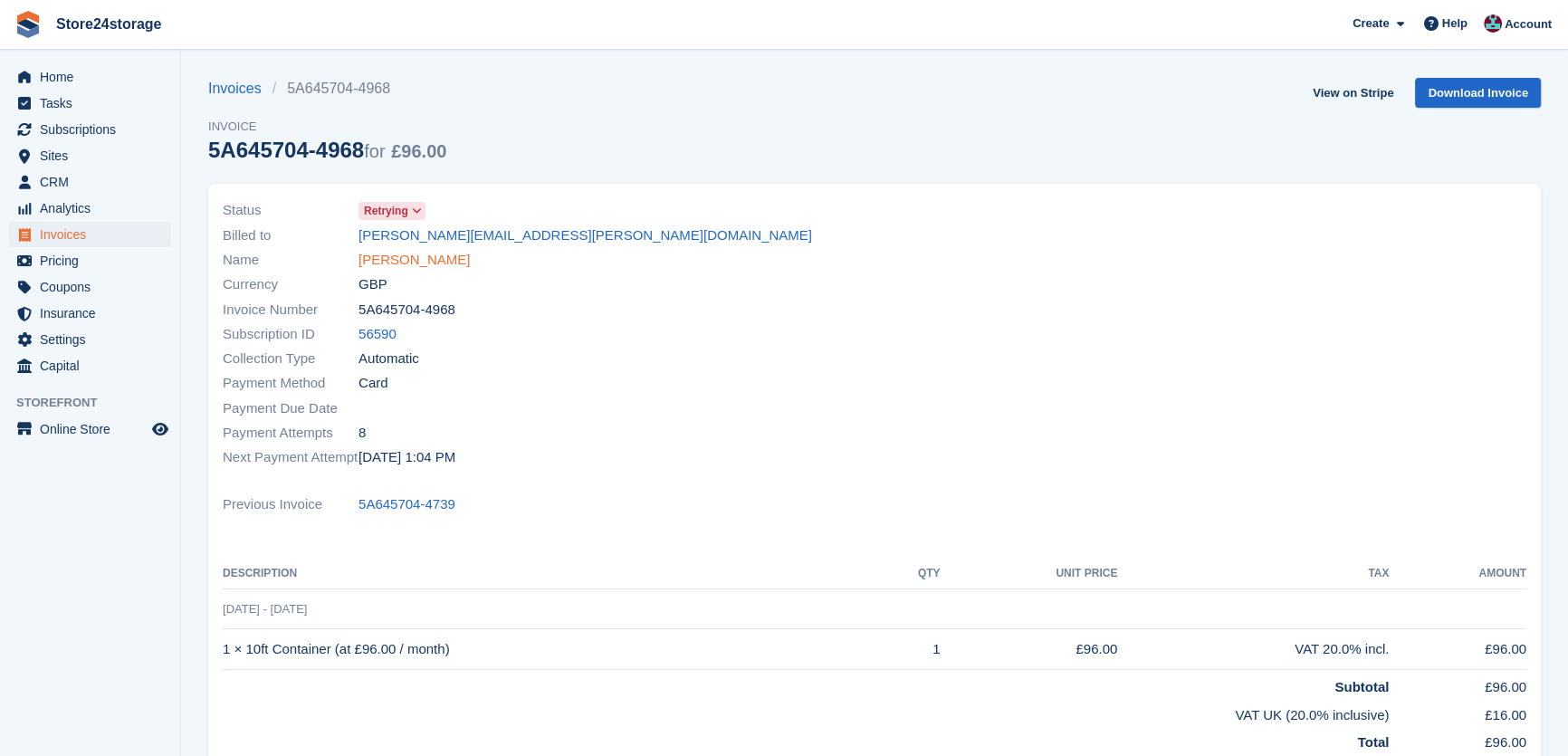
click at [370, 262] on link "[PERSON_NAME]" at bounding box center [414, 260] width 111 height 21
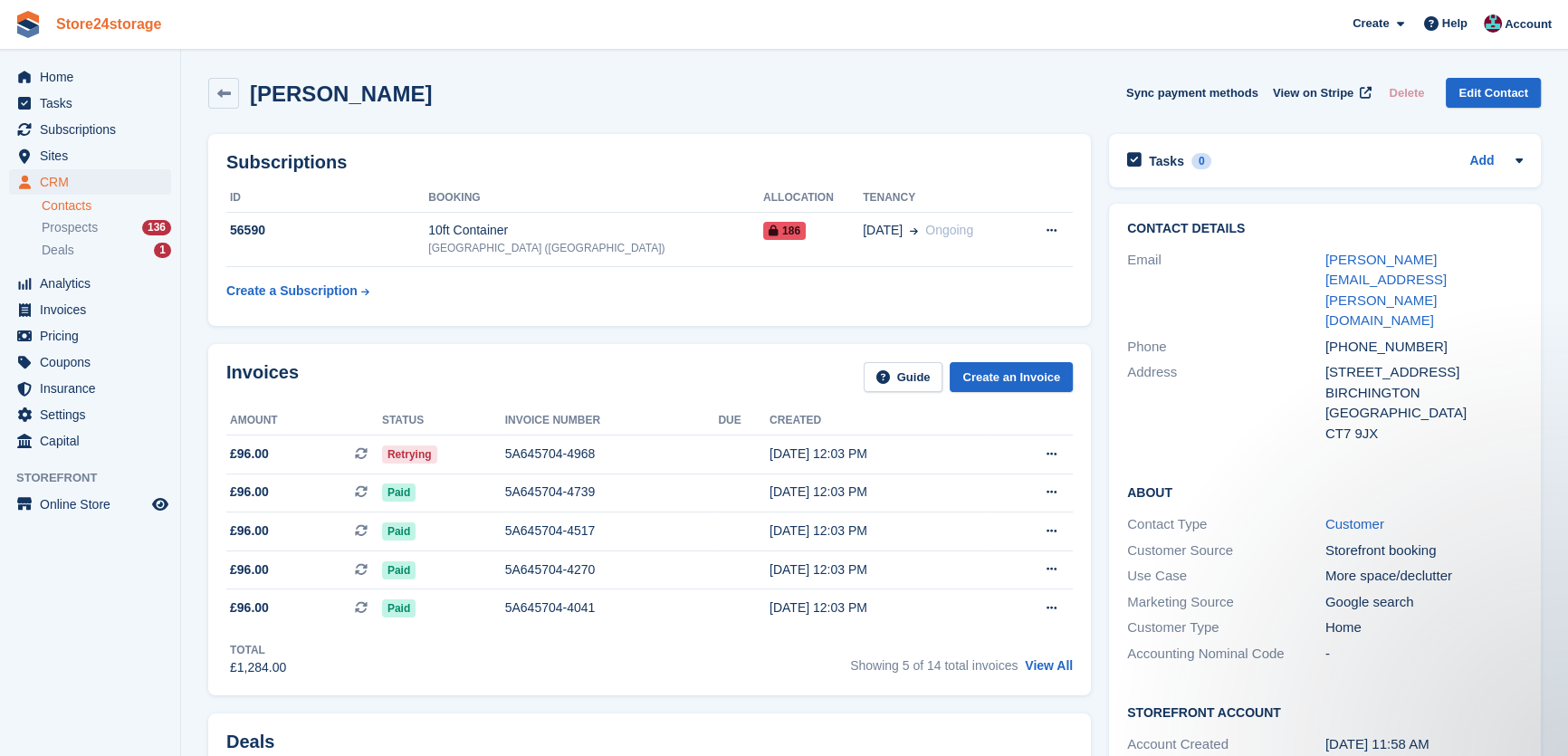
click at [98, 29] on link "Store24storage" at bounding box center [109, 24] width 120 height 29
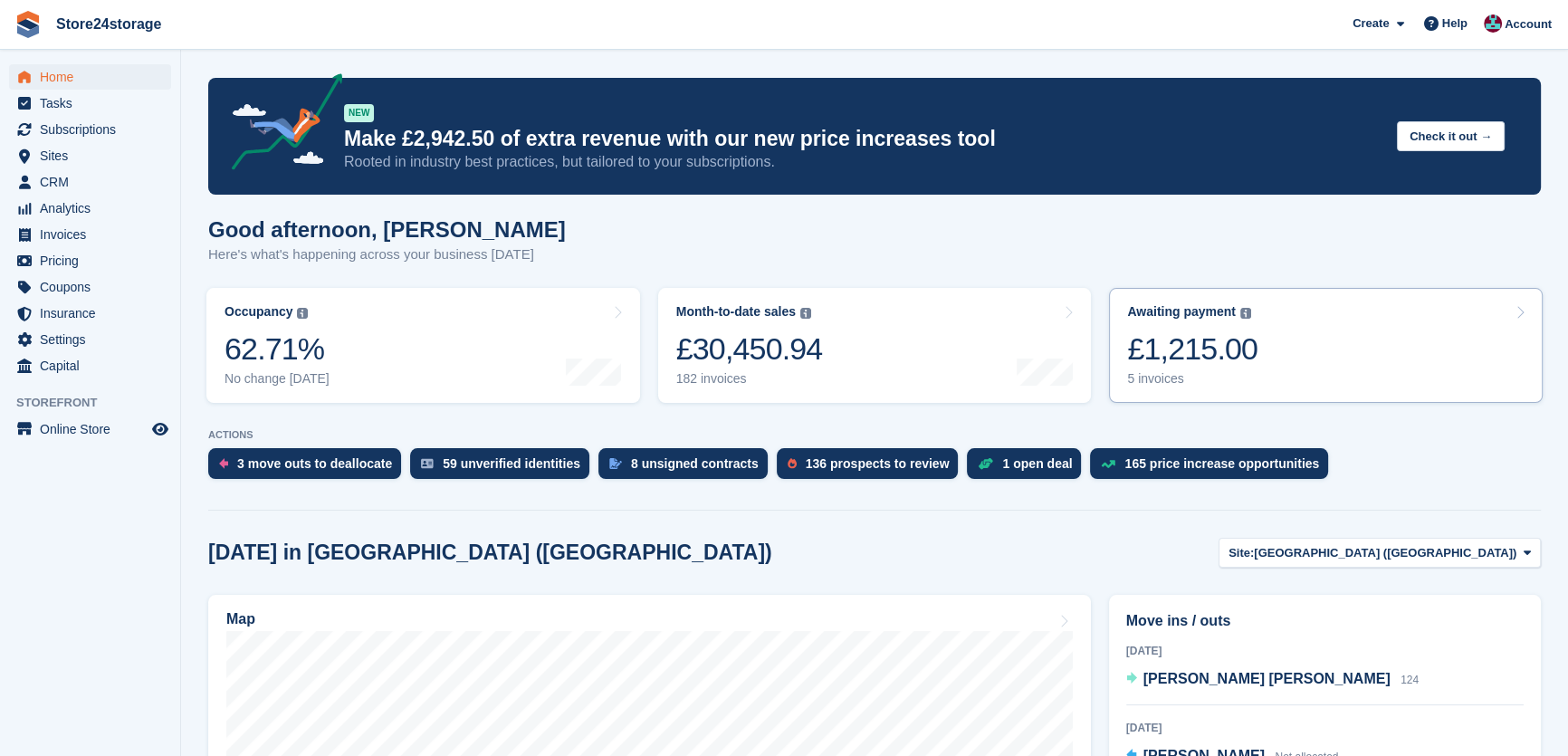
click at [1304, 327] on link "Awaiting payment The total outstanding balance on all open invoices. £1,215.00 …" at bounding box center [1326, 345] width 434 height 115
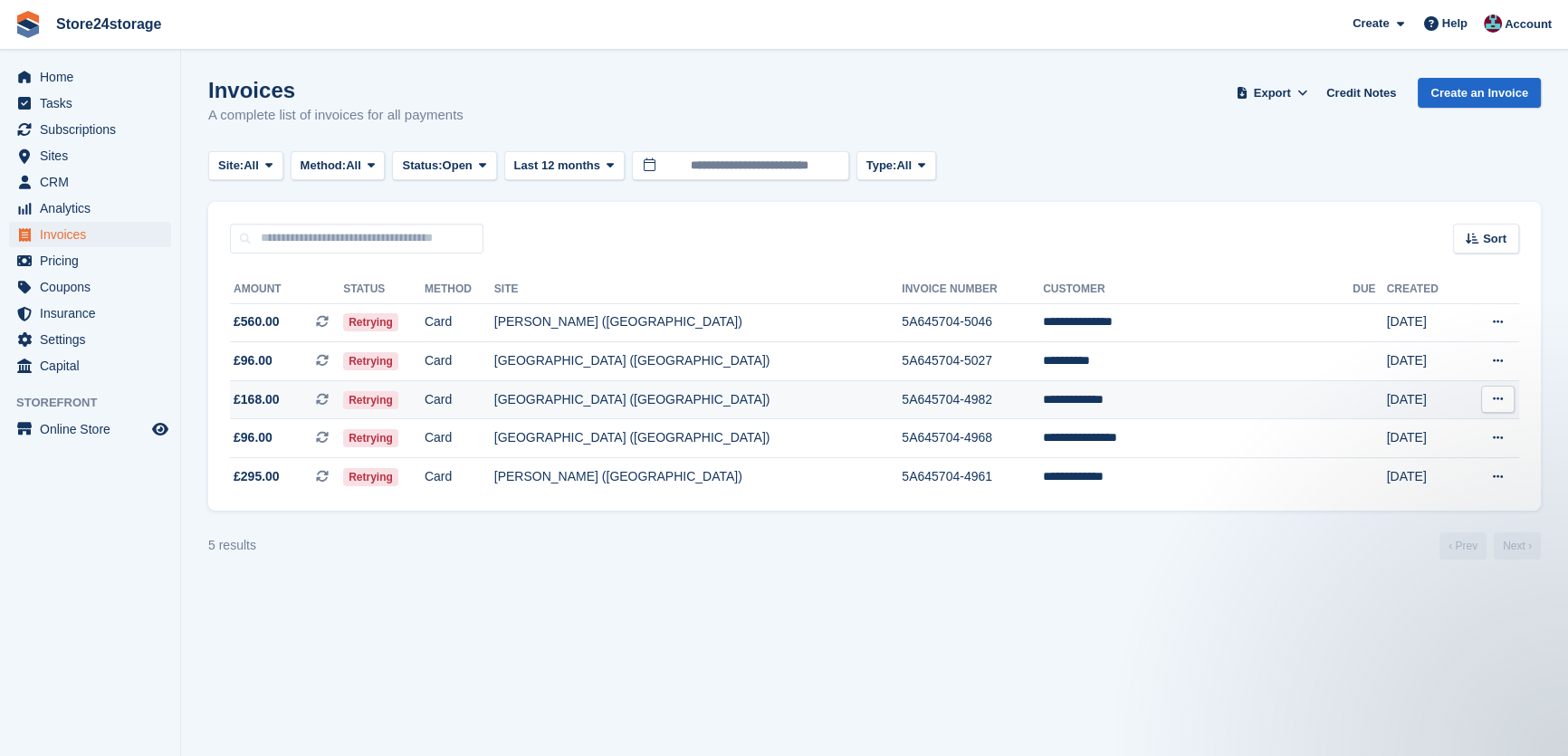
click at [1185, 394] on td "**********" at bounding box center [1197, 399] width 310 height 39
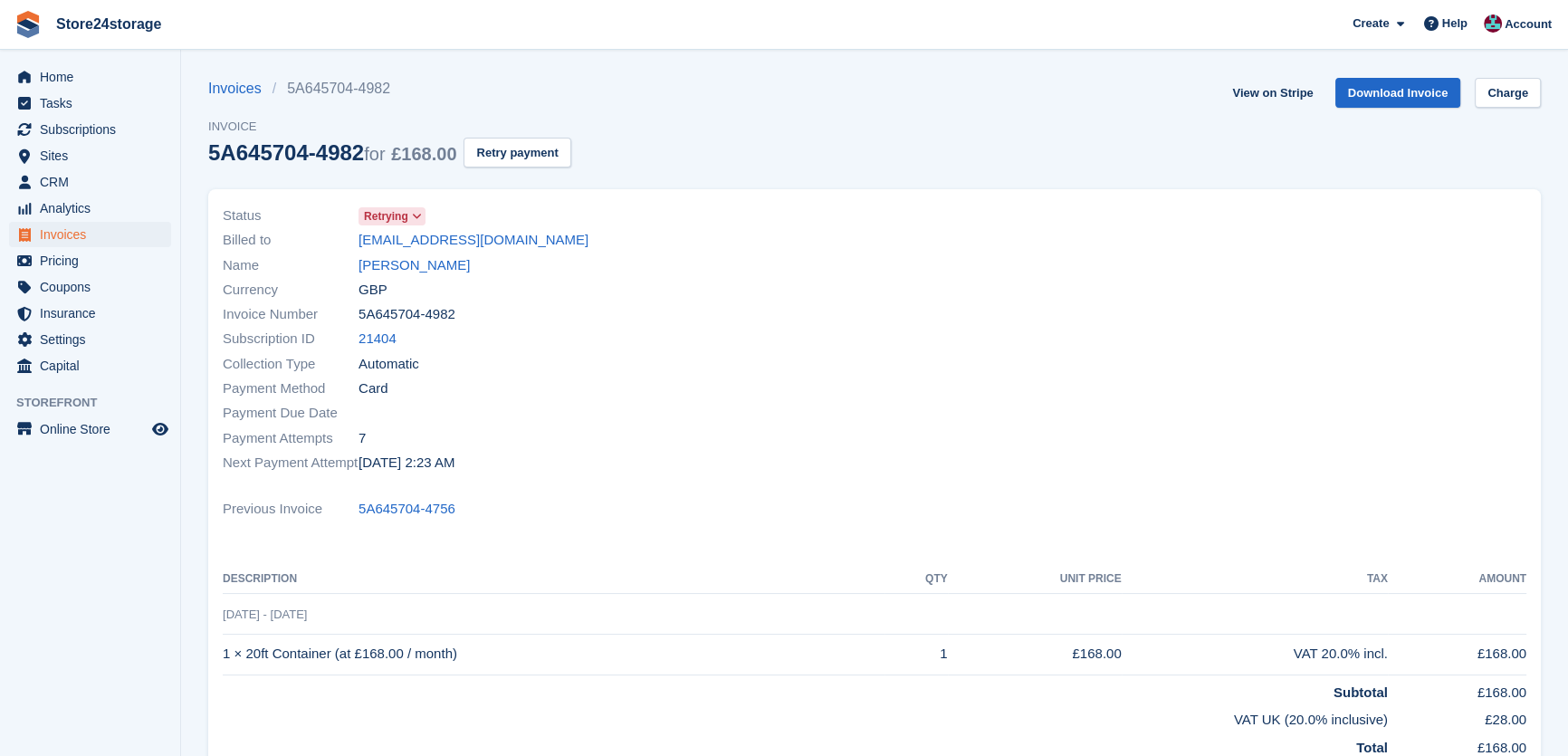
click at [406, 276] on div "Name Tanya butters" at bounding box center [543, 265] width 641 height 25
click at [407, 267] on link "Tanya butters" at bounding box center [414, 266] width 111 height 21
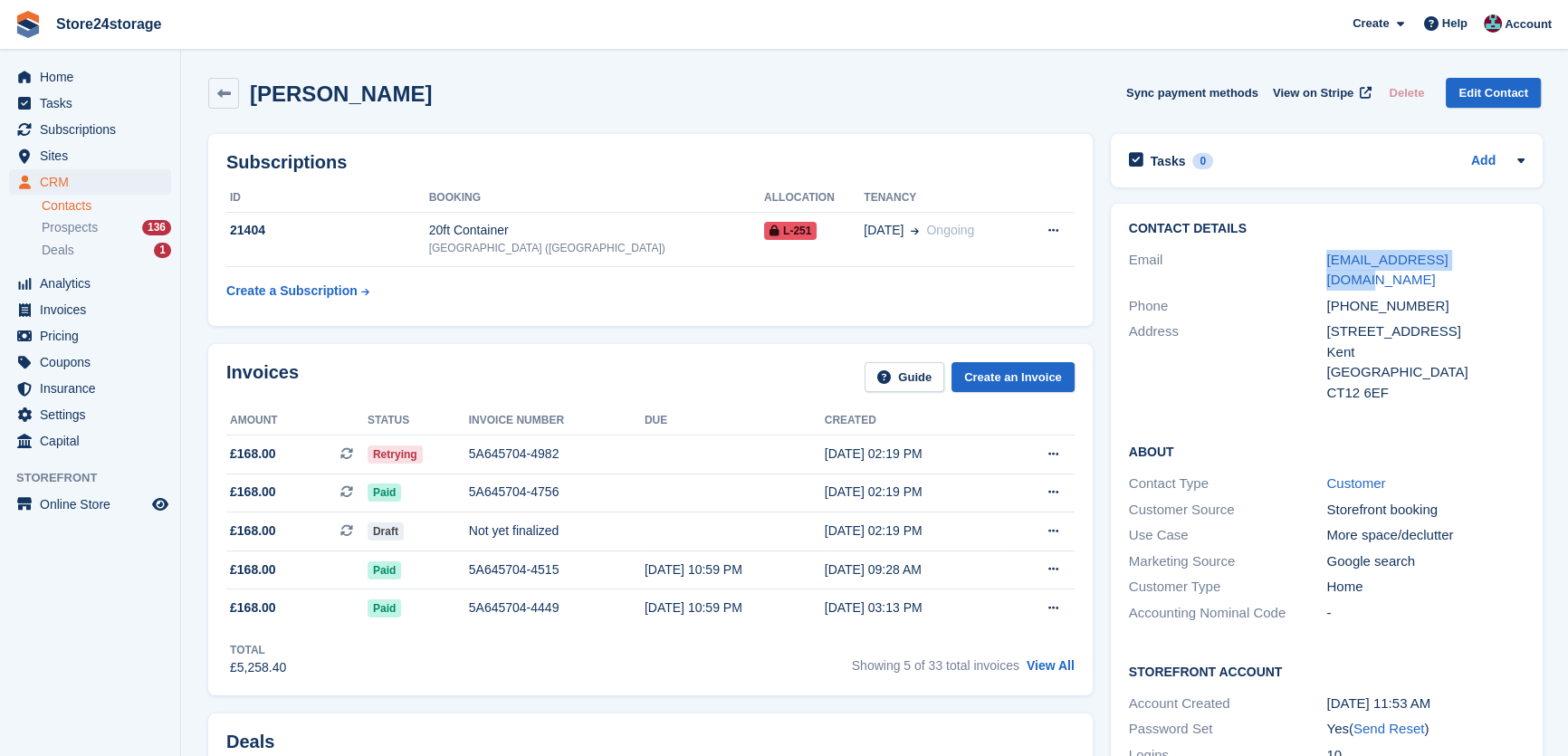
drag, startPoint x: 1471, startPoint y: 262, endPoint x: 1314, endPoint y: 257, distance: 157.1
click at [1314, 257] on div "Email tbutt77@hotmail.co.uk" at bounding box center [1327, 270] width 395 height 46
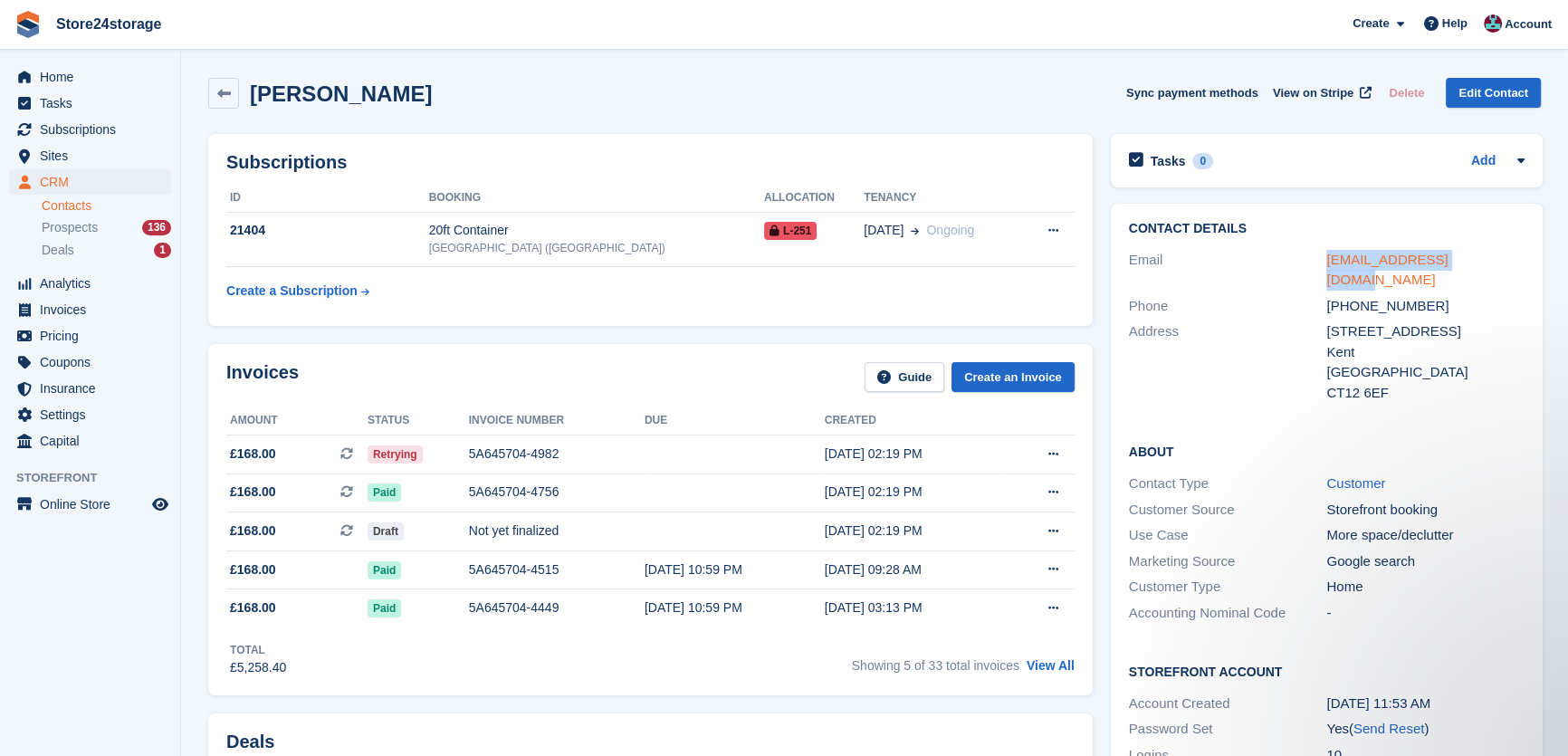
copy div "tbutt77@hotmail.co.uk"
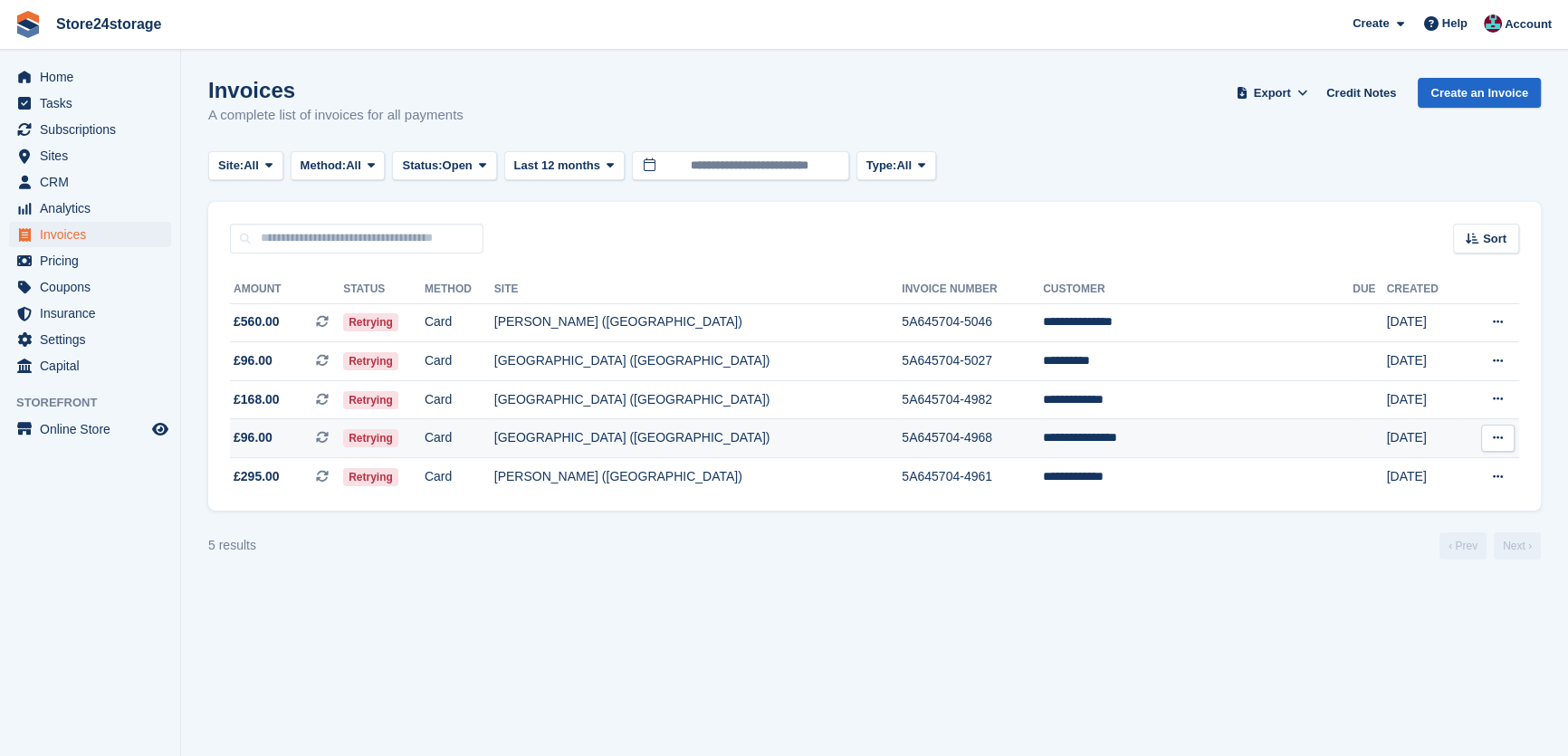
click at [1175, 439] on td "**********" at bounding box center [1197, 439] width 310 height 39
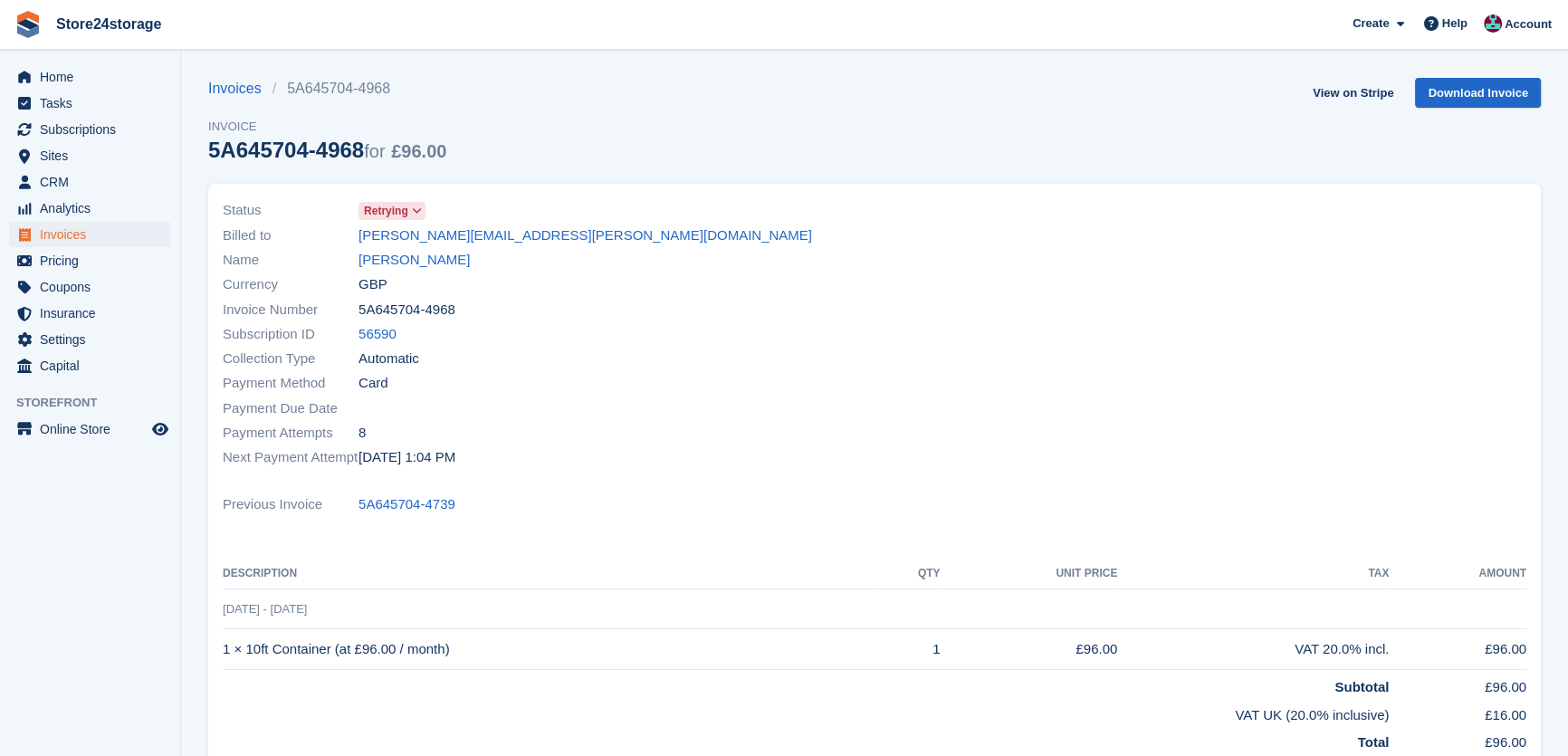
click at [387, 270] on div "Name [PERSON_NAME]" at bounding box center [543, 260] width 641 height 25
click at [406, 262] on link "[PERSON_NAME]" at bounding box center [414, 260] width 111 height 21
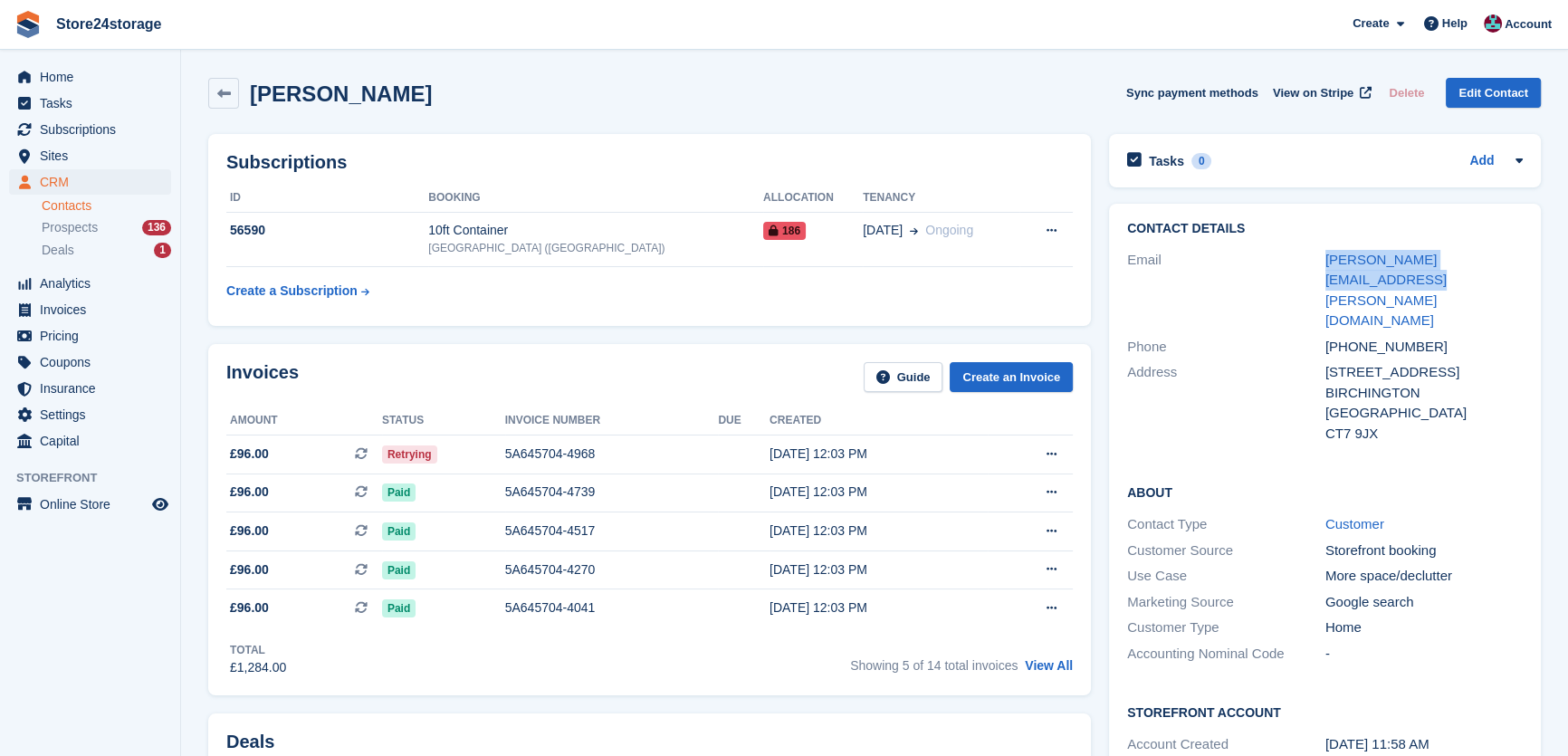
drag, startPoint x: 1517, startPoint y: 260, endPoint x: 1297, endPoint y: 258, distance: 220.0
click at [1297, 258] on div "Email [PERSON_NAME][EMAIL_ADDRESS][PERSON_NAME][DOMAIN_NAME]" at bounding box center [1325, 291] width 395 height 87
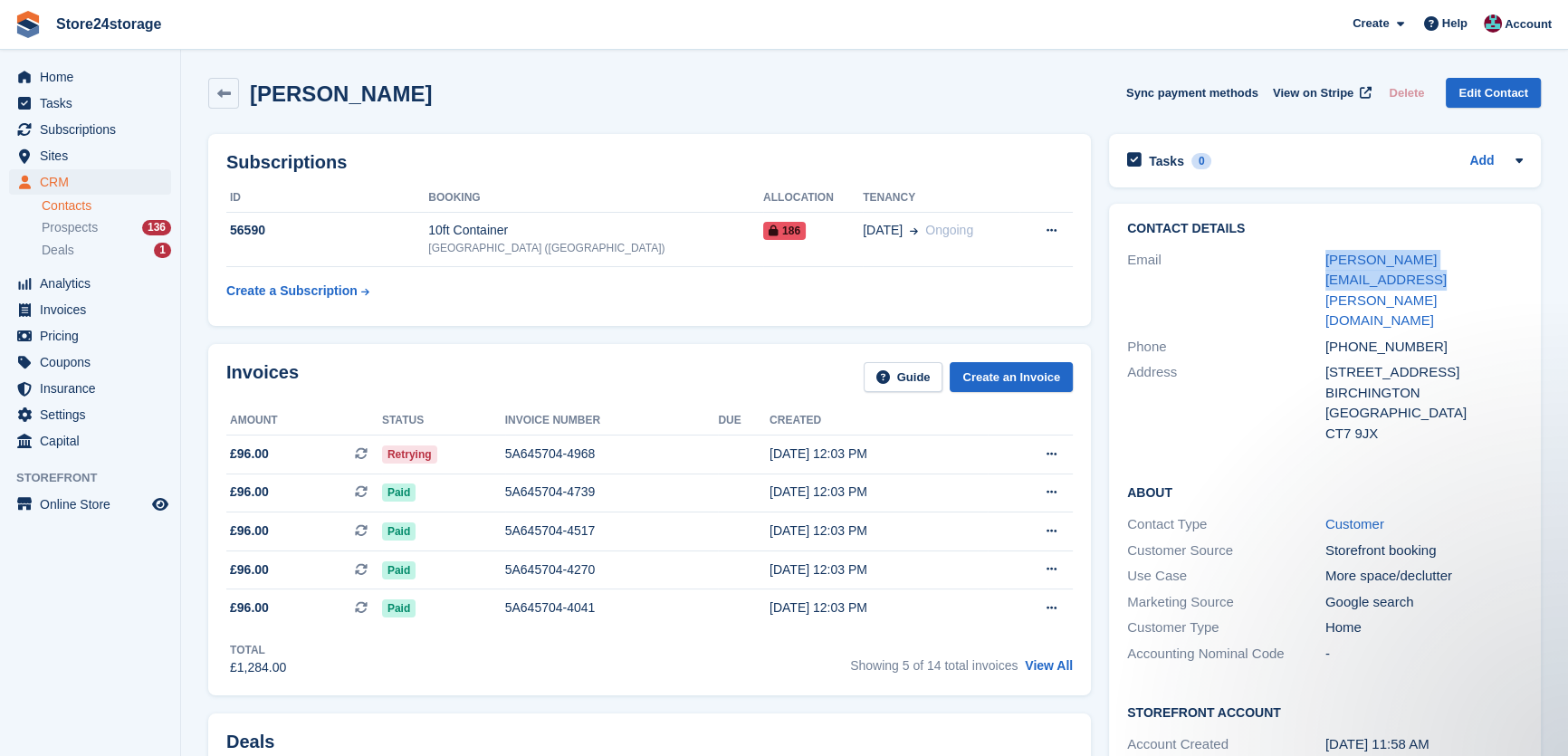
copy div "[PERSON_NAME][EMAIL_ADDRESS][PERSON_NAME][DOMAIN_NAME]"
